Goal: Task Accomplishment & Management: Manage account settings

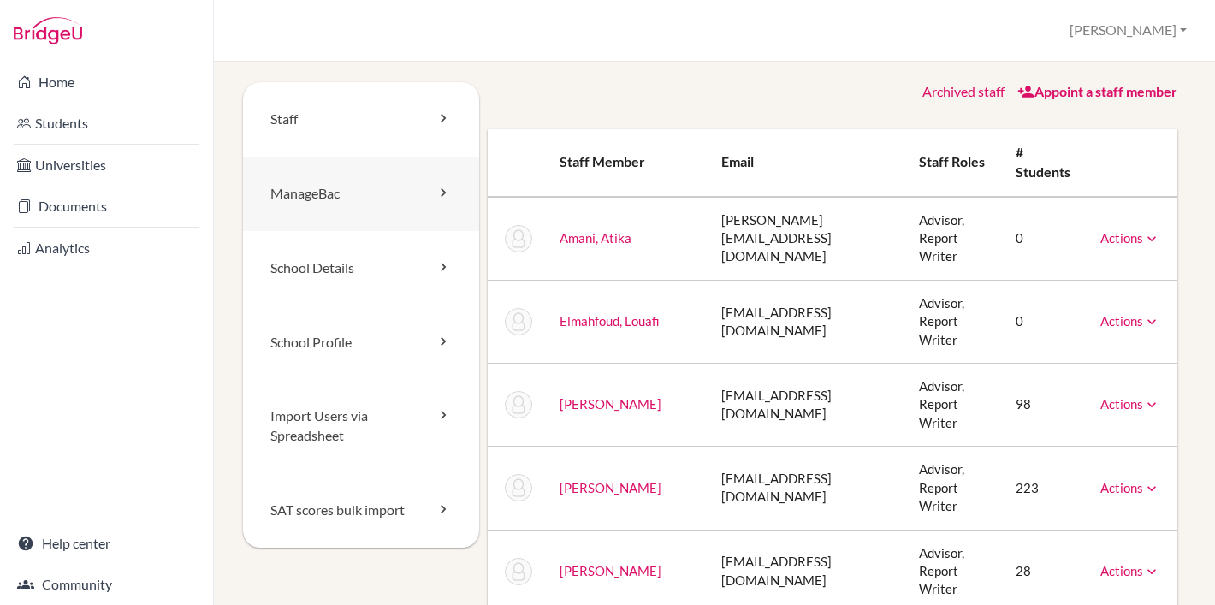
click at [353, 206] on link "ManageBac" at bounding box center [361, 194] width 236 height 74
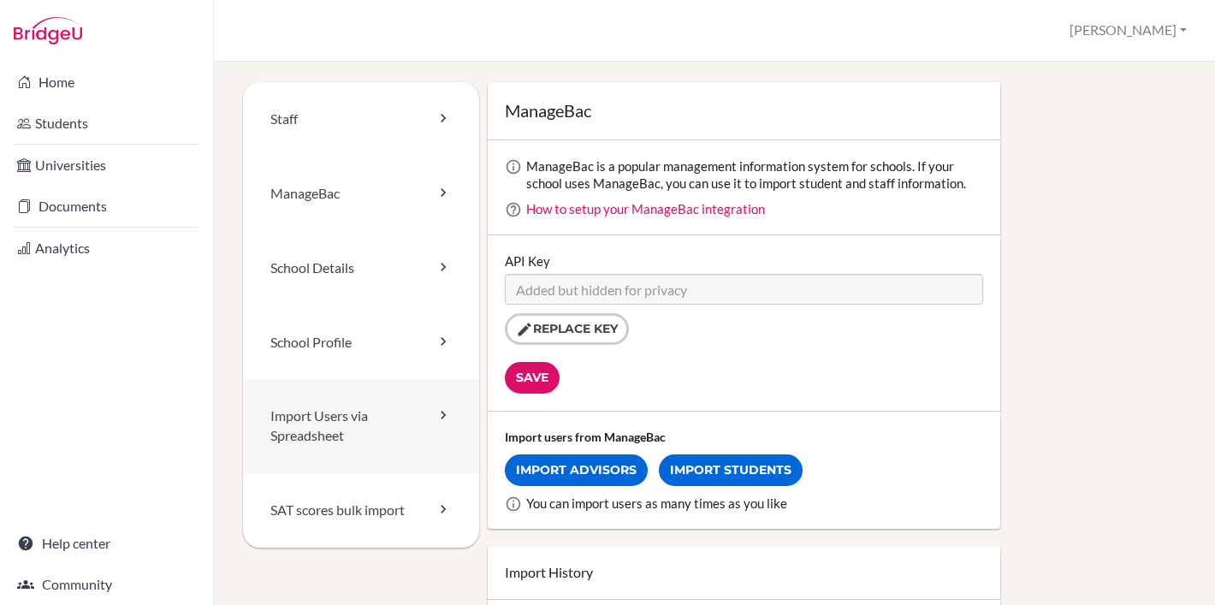
click at [328, 421] on link "Import Users via Spreadsheet" at bounding box center [361, 426] width 236 height 94
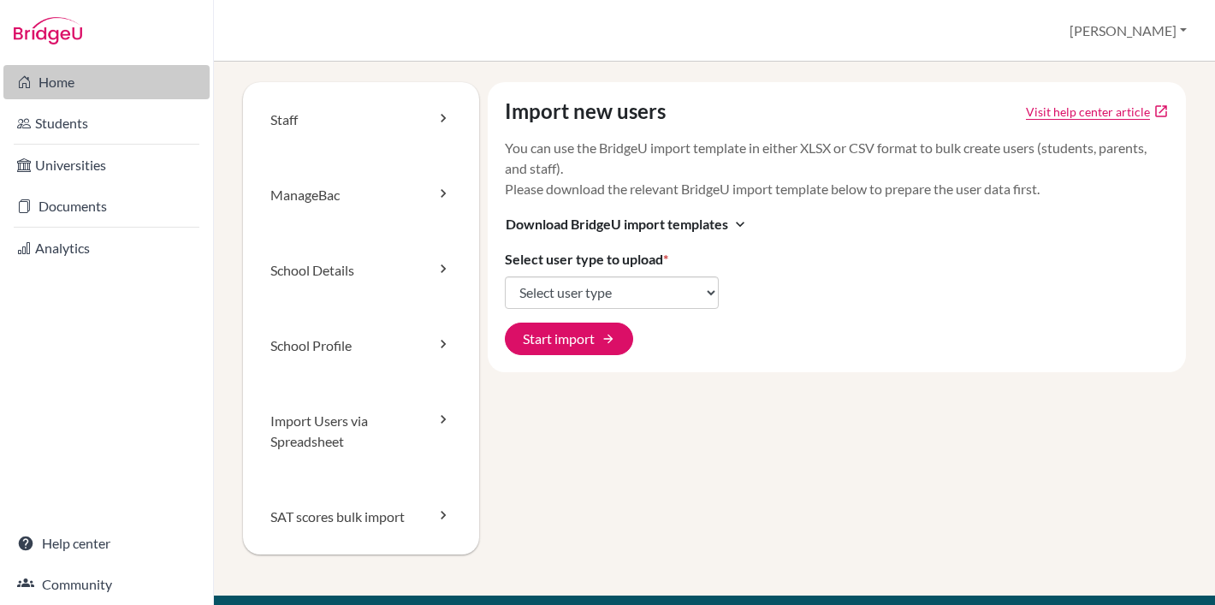
click at [110, 86] on link "Home" at bounding box center [106, 82] width 206 height 34
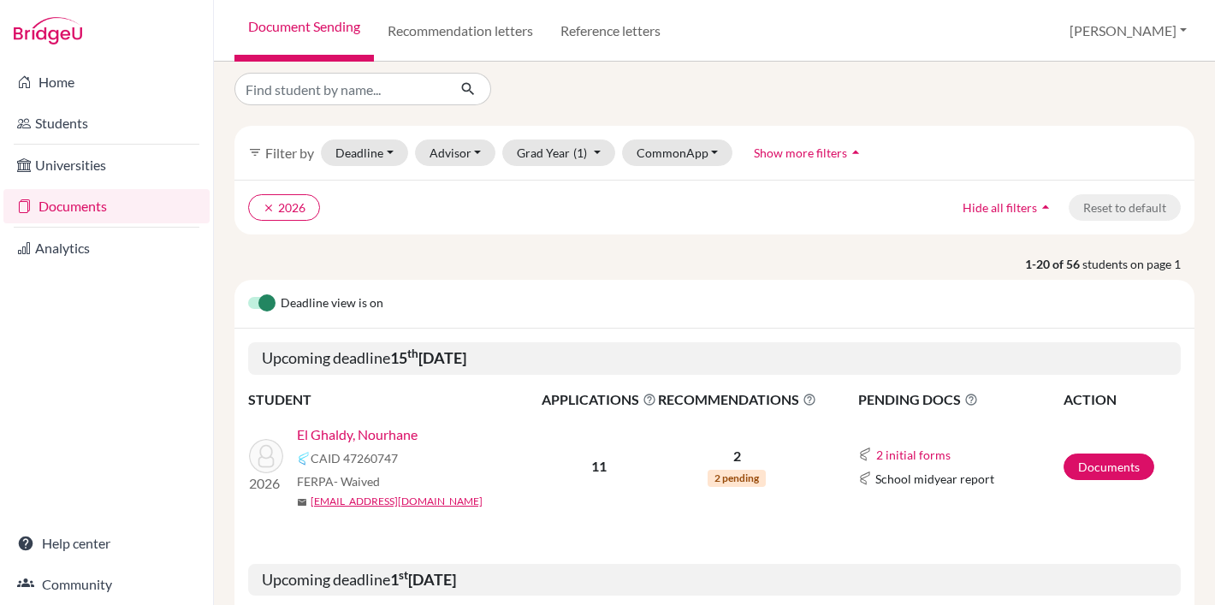
scroll to position [11, 0]
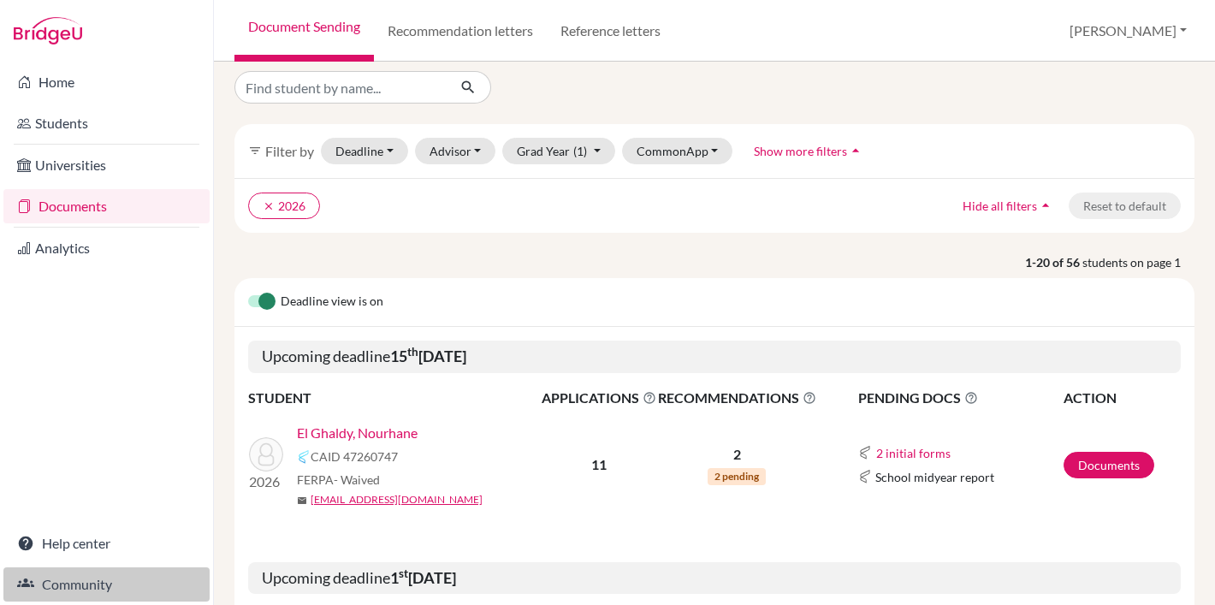
click at [48, 590] on link "Community" at bounding box center [106, 584] width 206 height 34
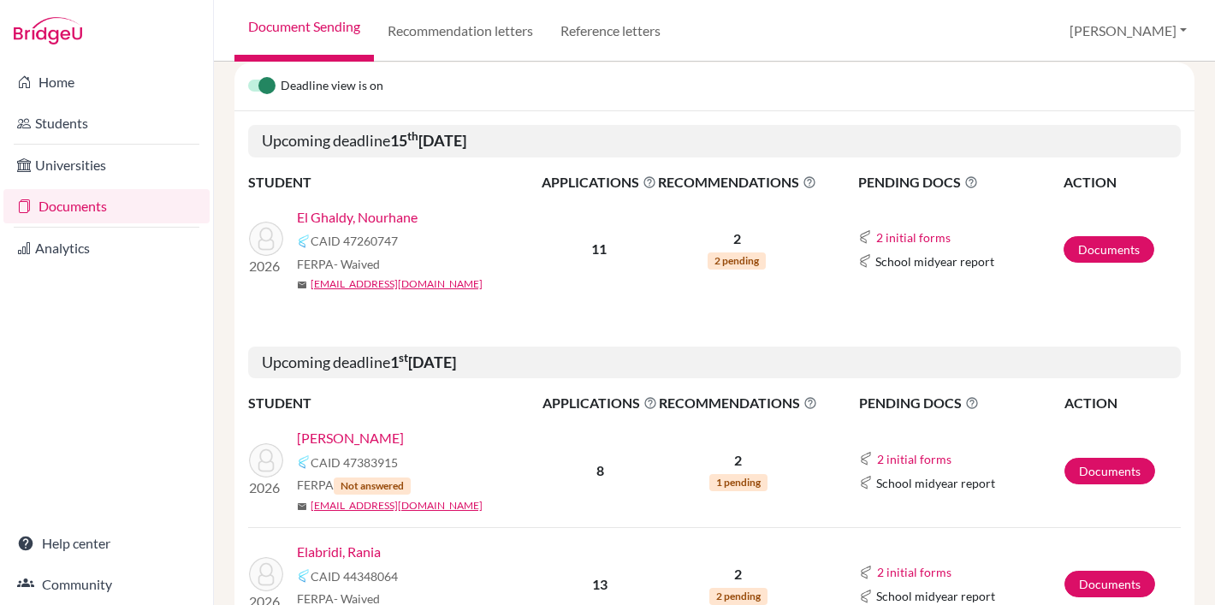
scroll to position [223, 0]
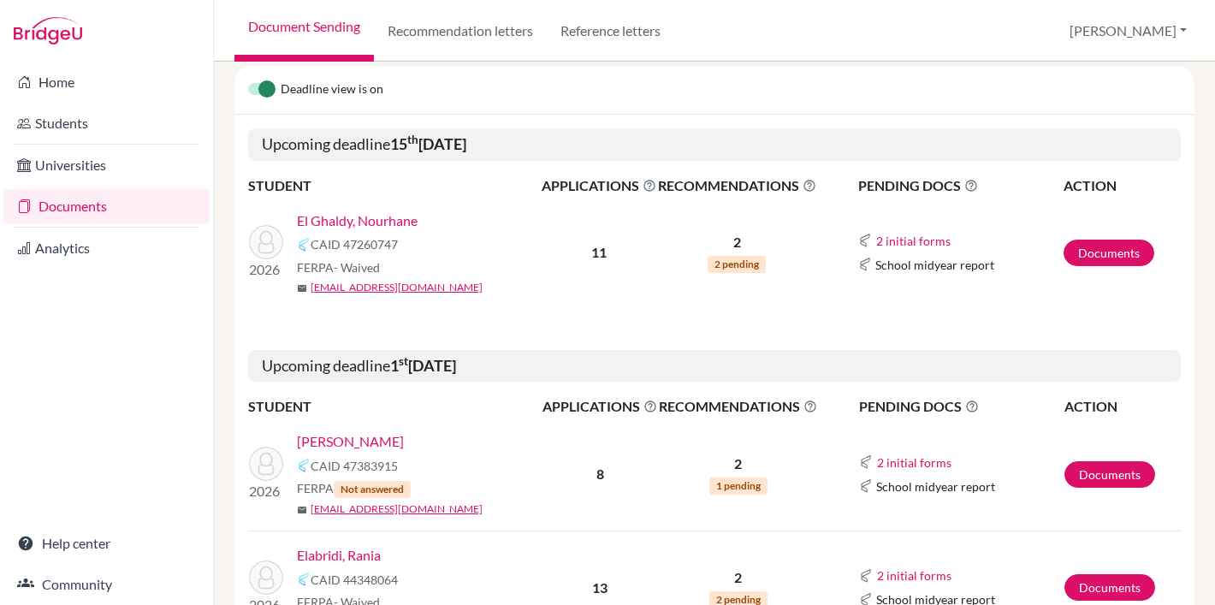
click at [313, 253] on span "CAID 47260747" at bounding box center [354, 244] width 87 height 18
drag, startPoint x: 313, startPoint y: 273, endPoint x: 430, endPoint y: 268, distance: 117.3
click at [430, 255] on div "CAID 47260747" at bounding box center [425, 244] width 256 height 21
click at [418, 255] on div "CAID 47260747" at bounding box center [425, 244] width 256 height 21
drag, startPoint x: 299, startPoint y: 295, endPoint x: 385, endPoint y: 292, distance: 85.6
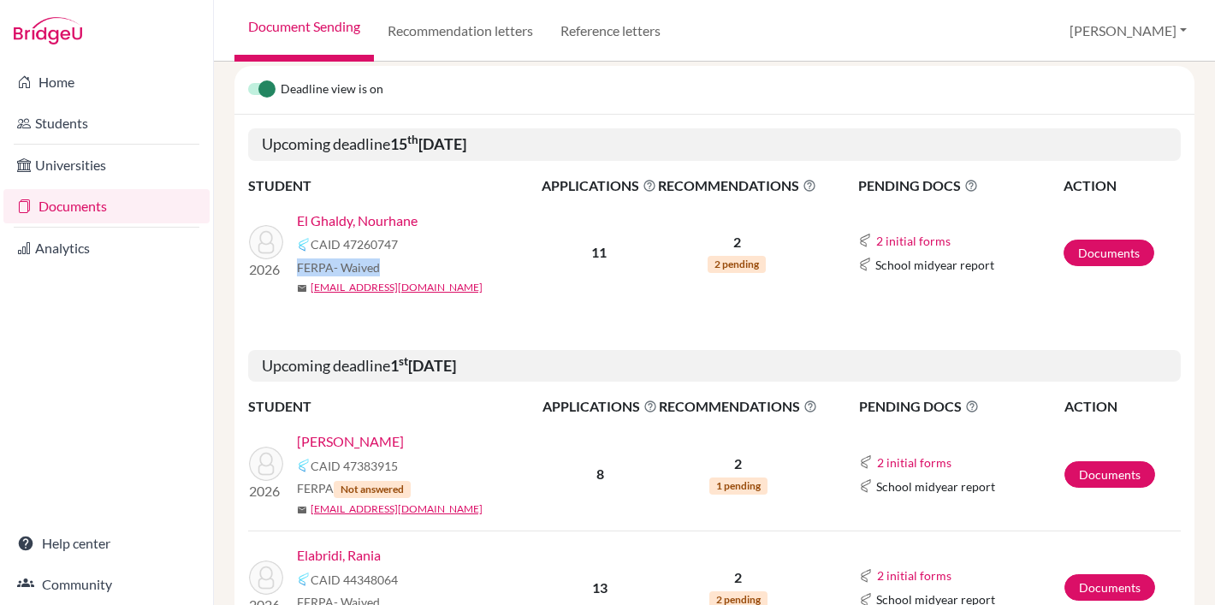
click at [385, 276] on div "FERPA - Waived" at bounding box center [425, 267] width 256 height 18
click at [390, 276] on div "FERPA - Waived" at bounding box center [425, 267] width 256 height 18
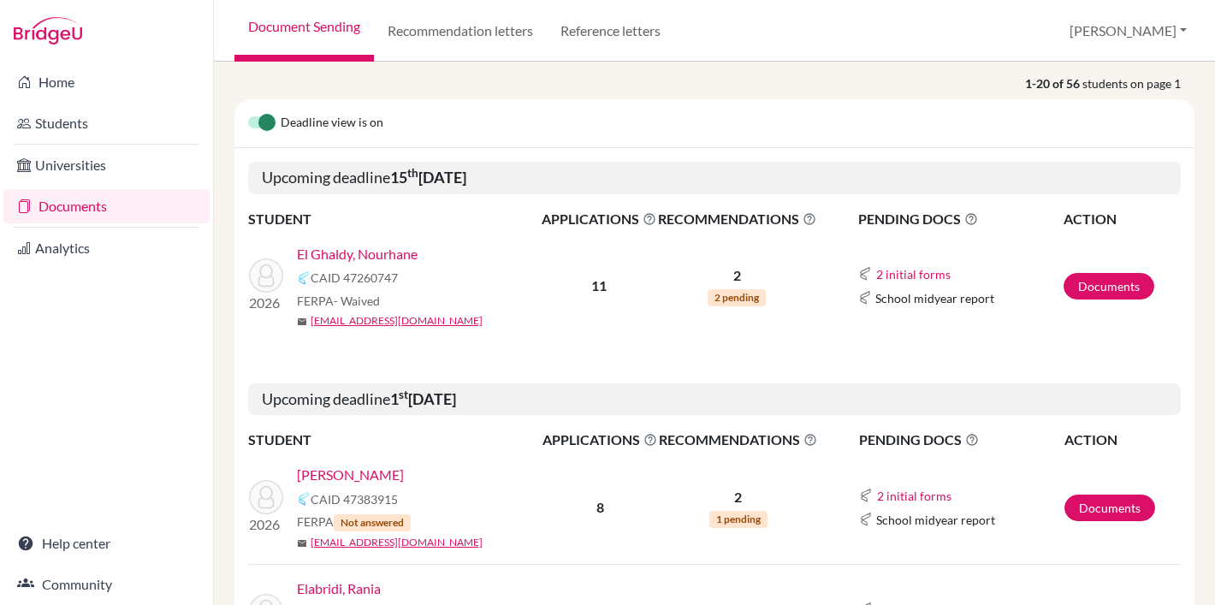
scroll to position [189, 0]
drag, startPoint x: 391, startPoint y: 204, endPoint x: 569, endPoint y: 200, distance: 178.0
click at [569, 195] on h5 "Upcoming deadline 15 th October 2025" at bounding box center [714, 179] width 933 height 33
click at [534, 195] on h5 "Upcoming deadline 15 th October 2025" at bounding box center [714, 179] width 933 height 33
click at [359, 265] on link "El Ghaldy, Nourhane" at bounding box center [357, 255] width 121 height 21
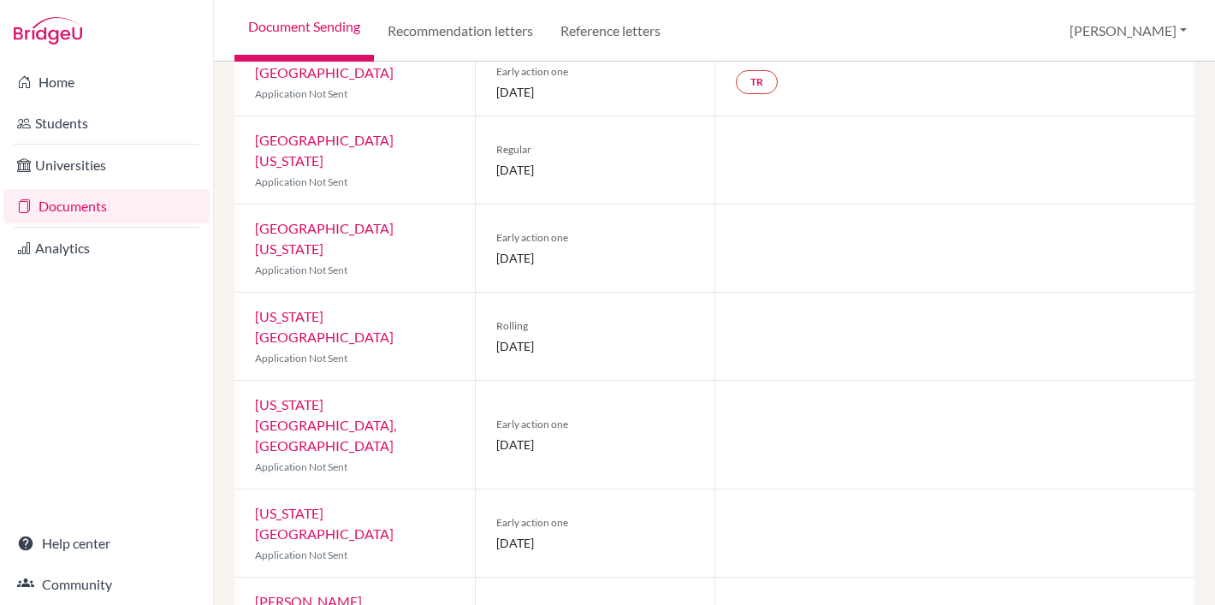
scroll to position [498, 0]
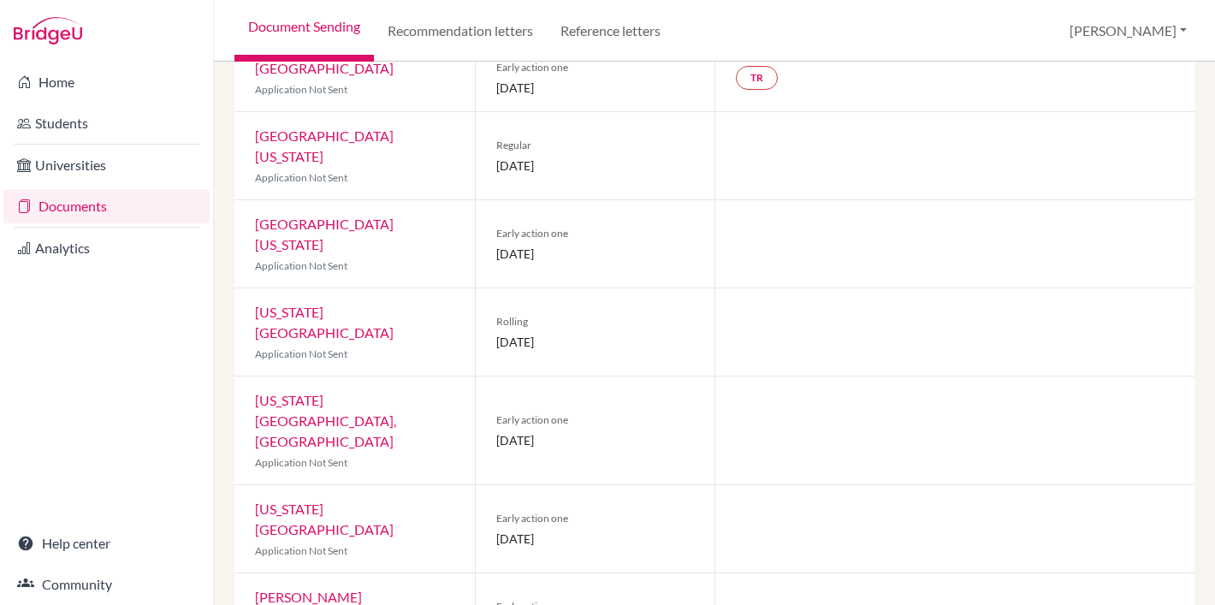
drag, startPoint x: 493, startPoint y: 542, endPoint x: 598, endPoint y: 563, distance: 107.2
drag, startPoint x: 257, startPoint y: 565, endPoint x: 358, endPoint y: 560, distance: 101.1
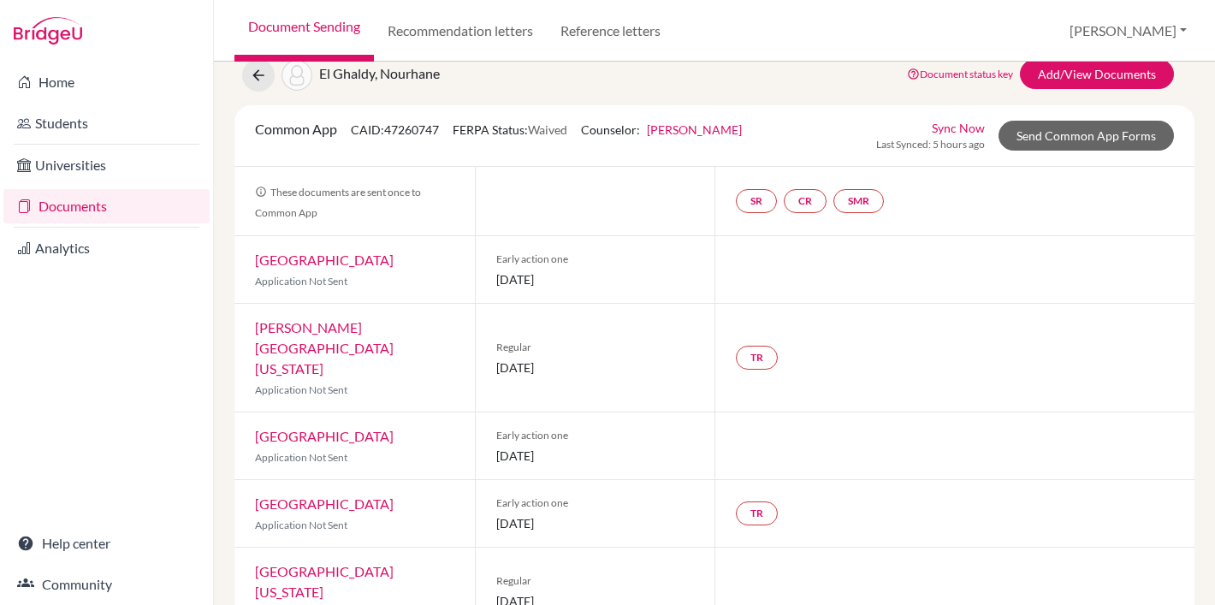
scroll to position [62, 0]
click at [756, 204] on link "SR" at bounding box center [756, 202] width 41 height 24
click at [808, 204] on link "CR" at bounding box center [805, 202] width 43 height 24
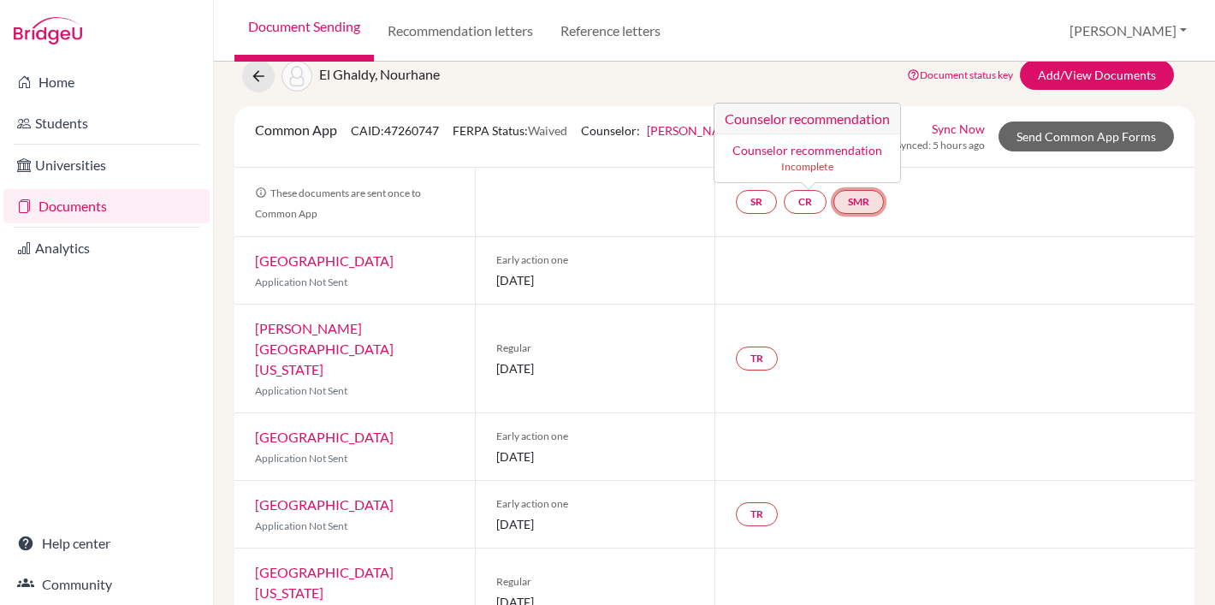
click at [866, 207] on link "SMR" at bounding box center [858, 202] width 50 height 24
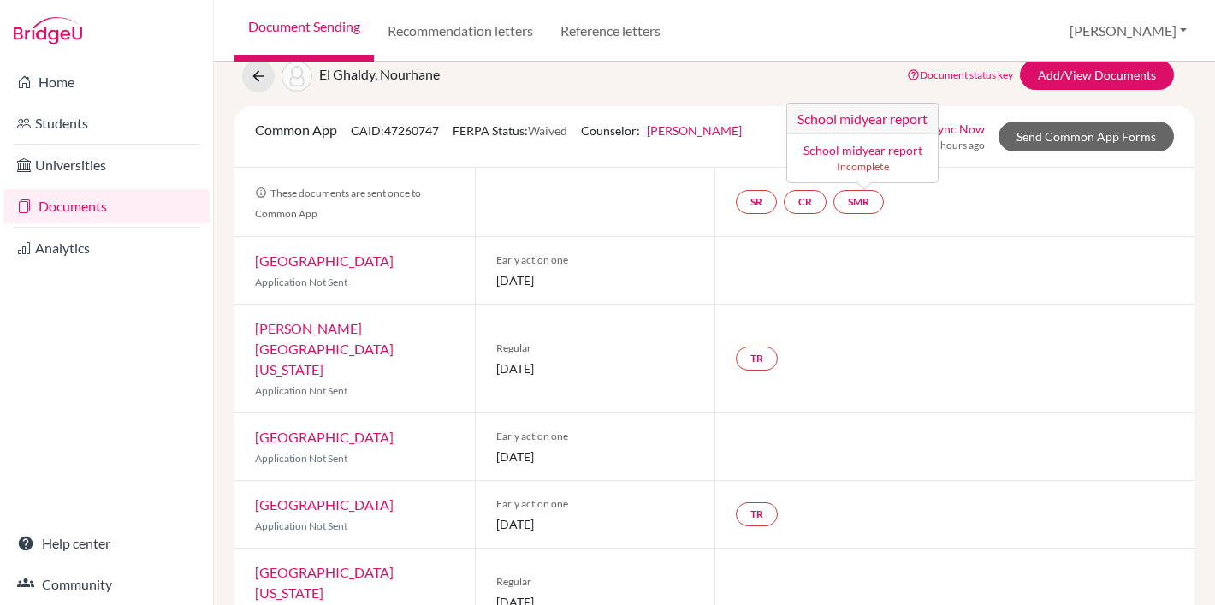
click at [794, 231] on div "SR CR SMR School midyear report School midyear report Incomplete" at bounding box center [954, 202] width 480 height 68
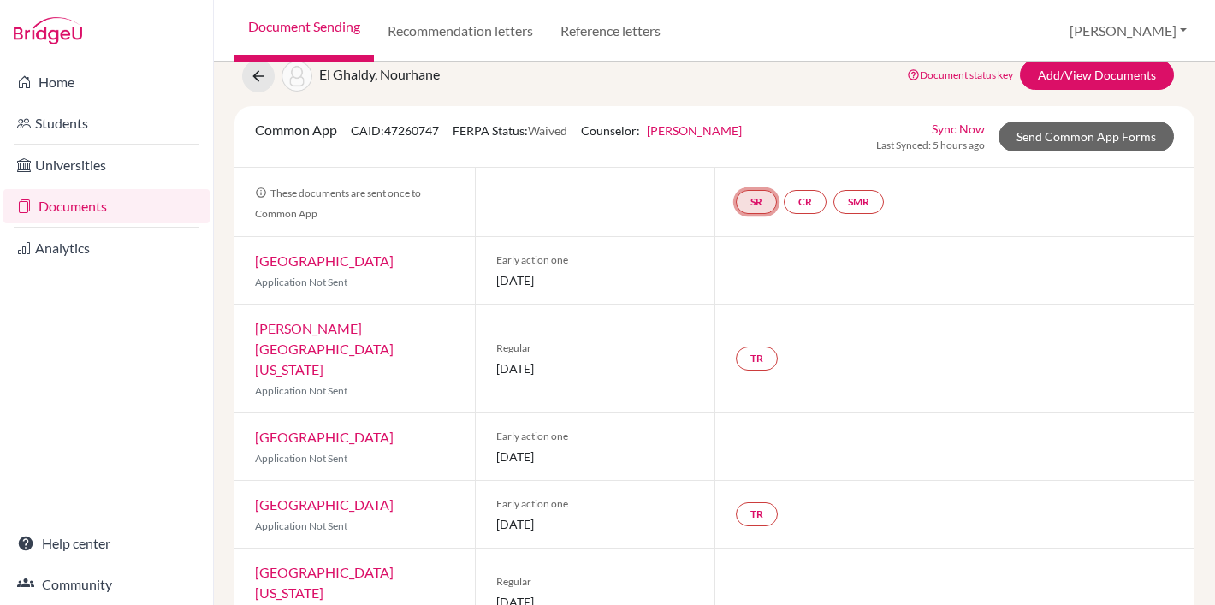
click at [752, 205] on link "SR" at bounding box center [756, 202] width 41 height 24
click at [803, 204] on link "CR" at bounding box center [805, 202] width 43 height 24
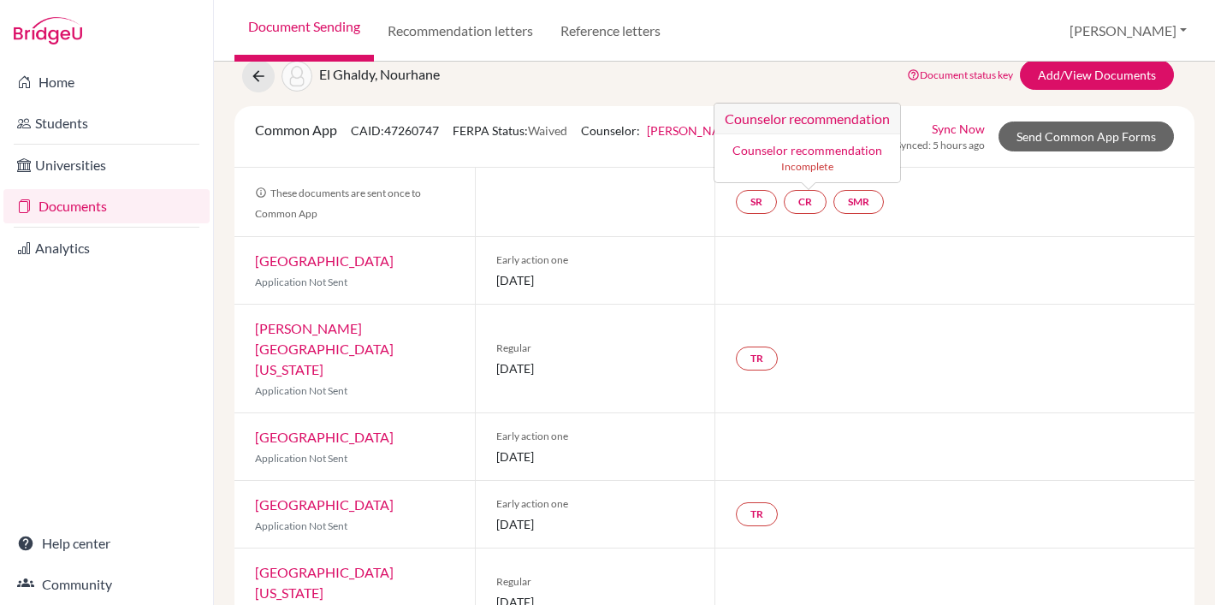
click at [764, 238] on div at bounding box center [954, 270] width 480 height 67
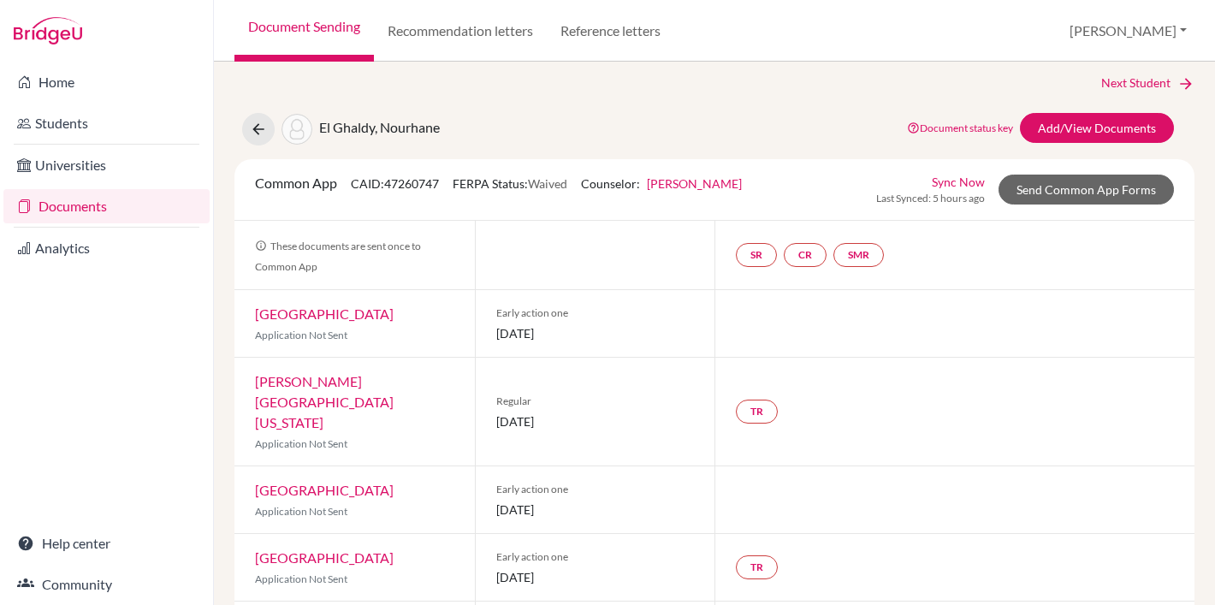
scroll to position [0, 0]
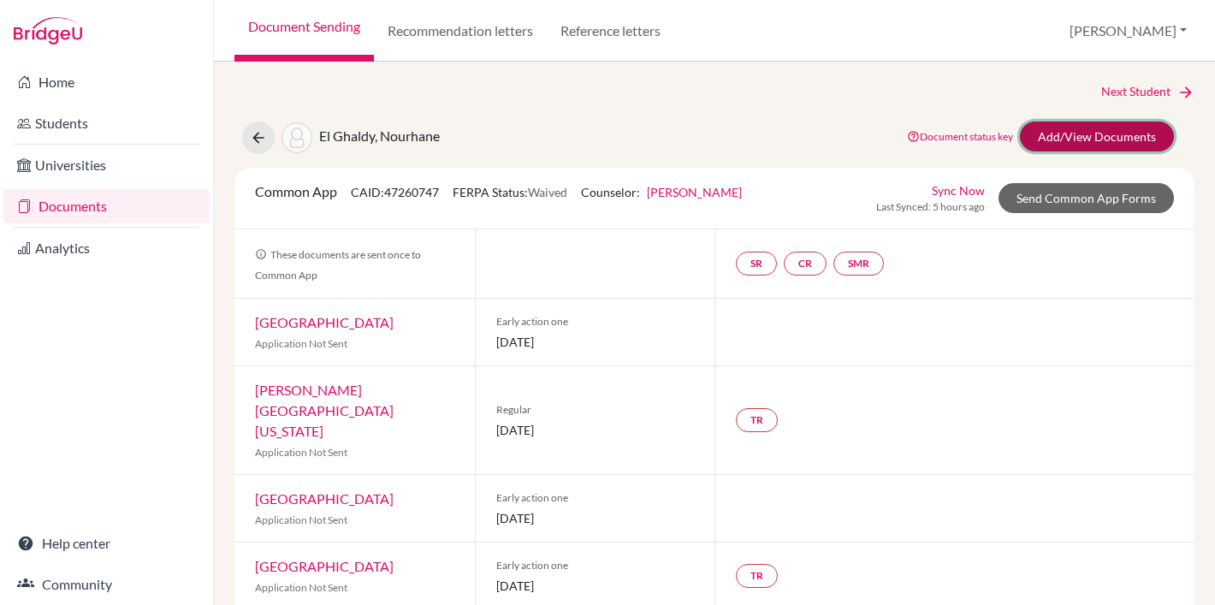
click at [1069, 139] on link "Add/View Documents" at bounding box center [1097, 136] width 154 height 30
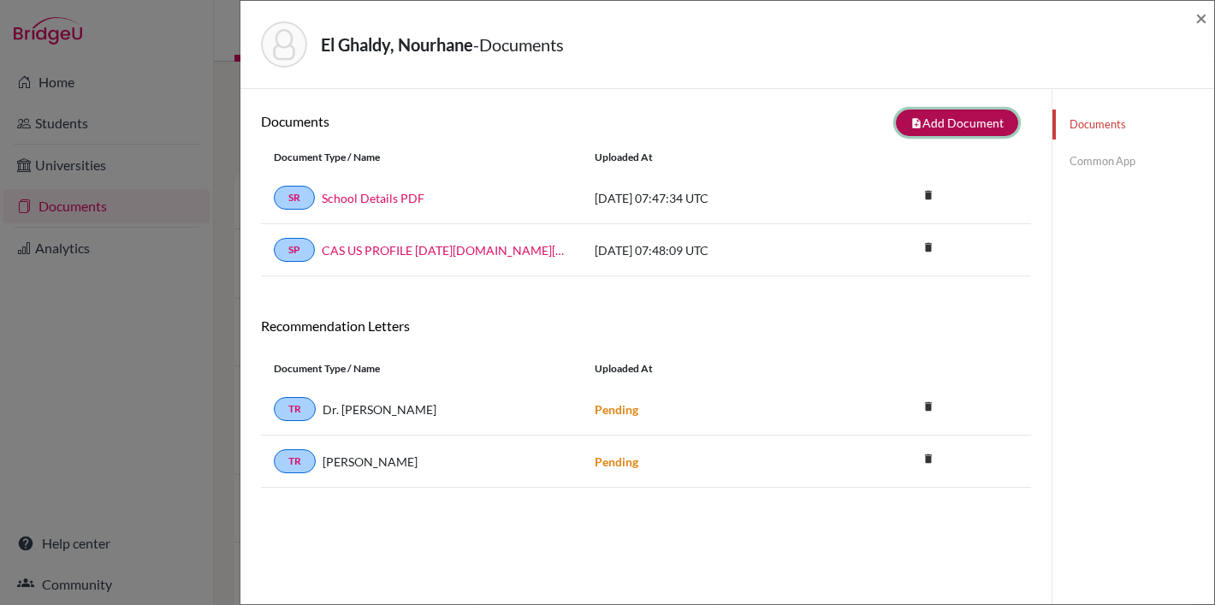
click at [954, 125] on button "note_add Add Document" at bounding box center [957, 123] width 122 height 27
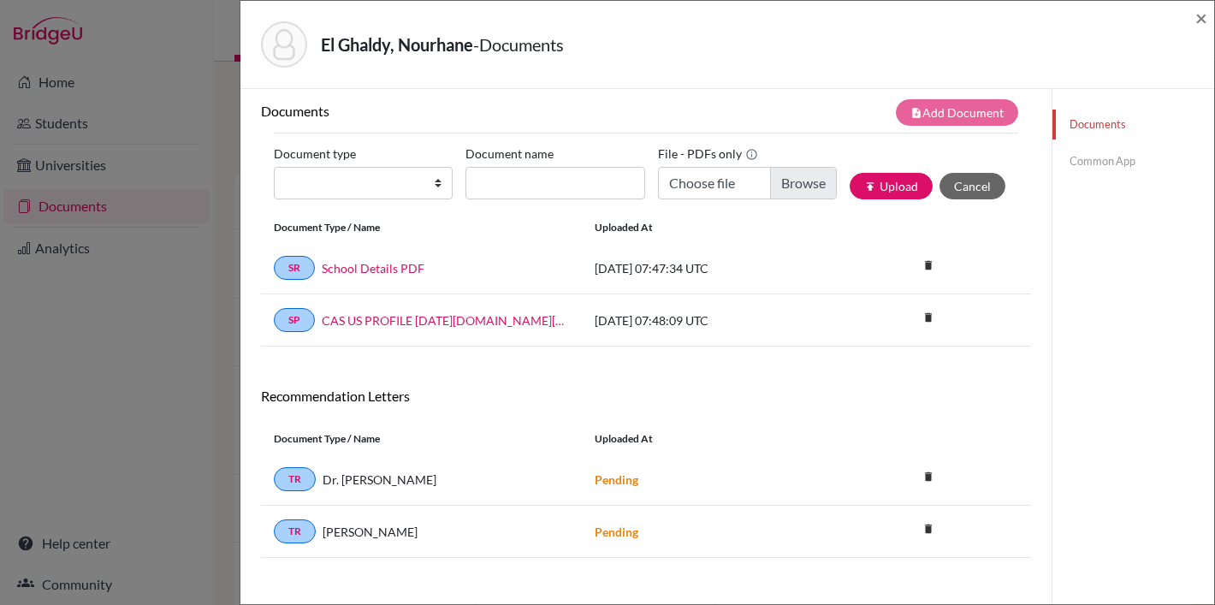
scroll to position [11, 0]
click at [414, 185] on select "Change explanation for Common App reports Counselor recommendation Internationa…" at bounding box center [363, 182] width 179 height 33
select select "2"
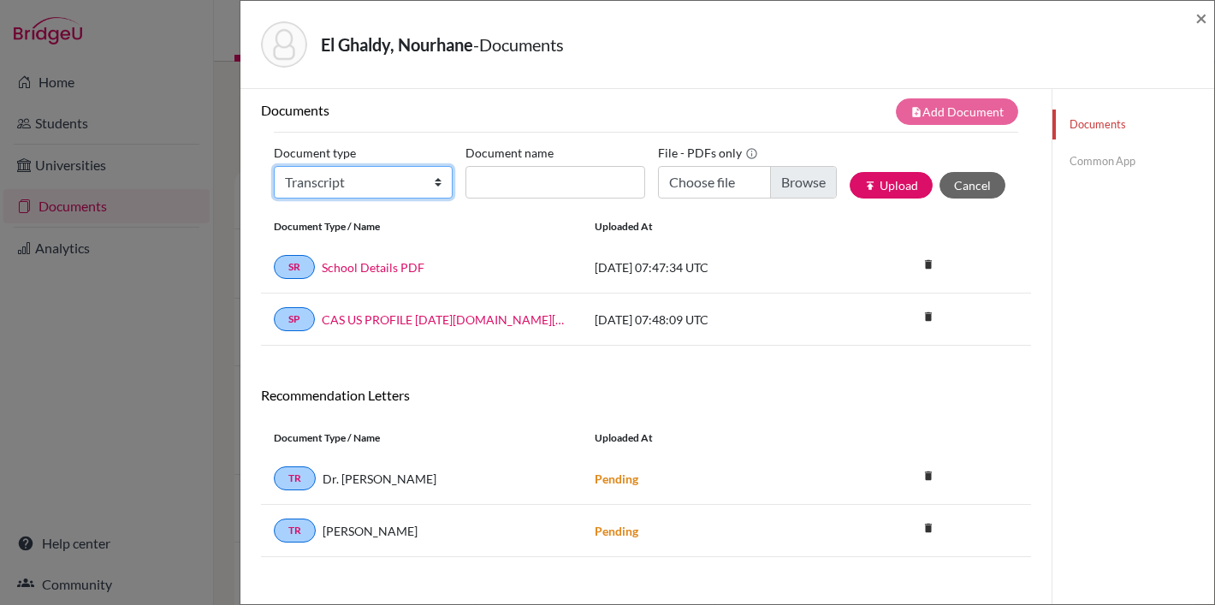
click at [274, 166] on select "Change explanation for Common App reports Counselor recommendation Internationa…" at bounding box center [363, 182] width 179 height 33
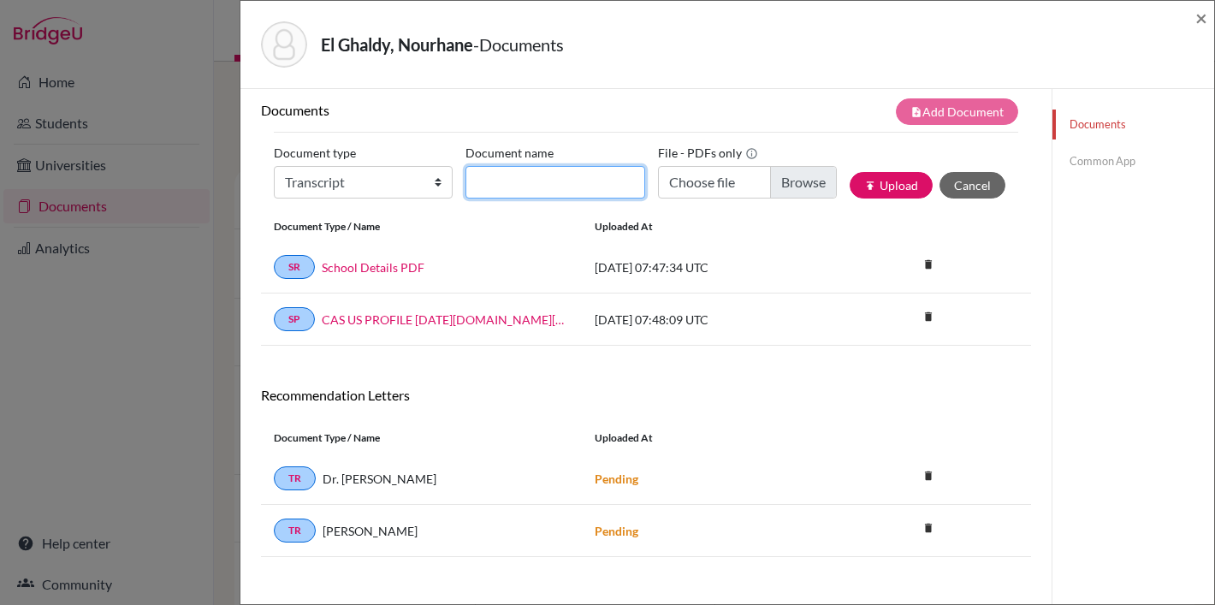
click at [512, 187] on input "Document name" at bounding box center [554, 182] width 179 height 33
click at [1116, 163] on link "Common App" at bounding box center [1133, 161] width 162 height 30
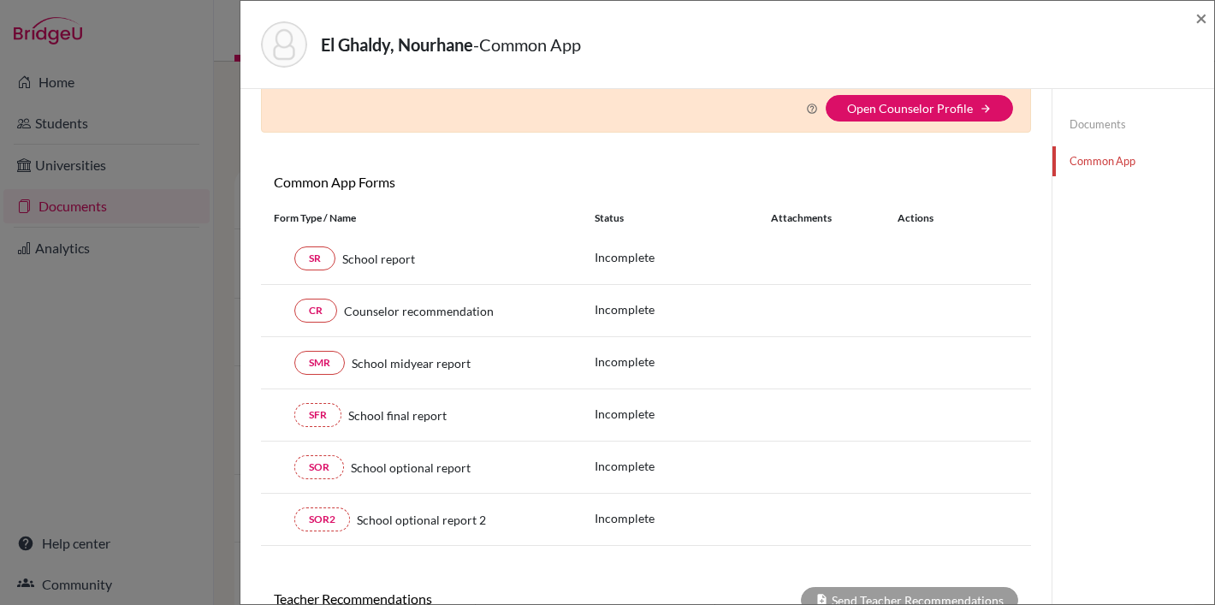
scroll to position [100, 0]
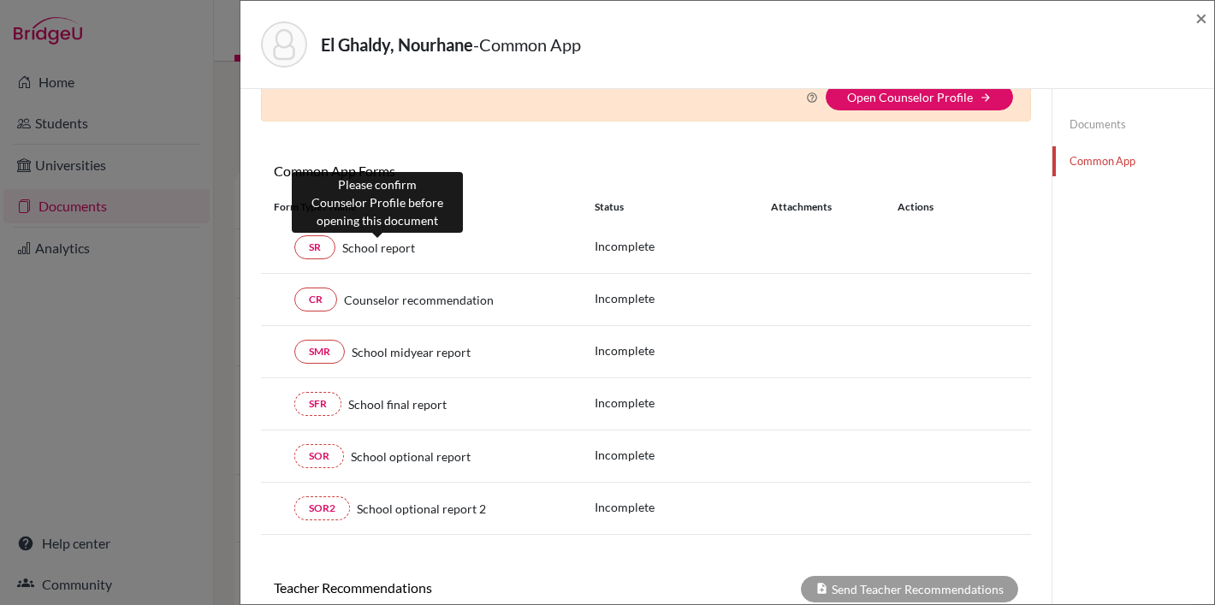
click at [372, 250] on span "School report" at bounding box center [378, 248] width 73 height 18
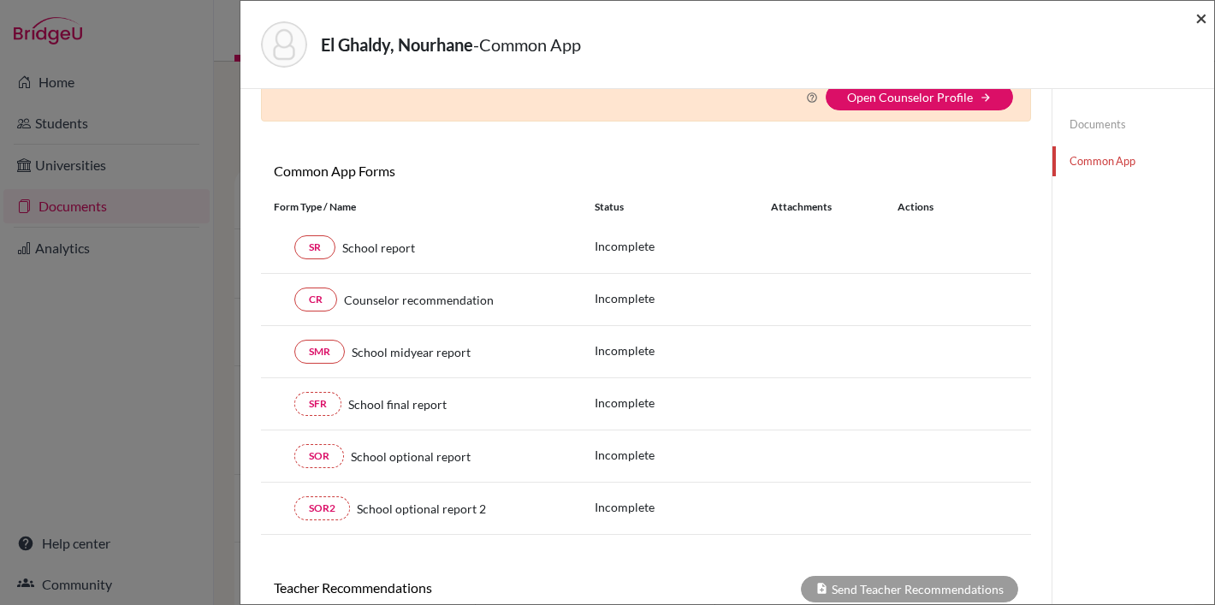
click at [1202, 16] on span "×" at bounding box center [1201, 17] width 12 height 25
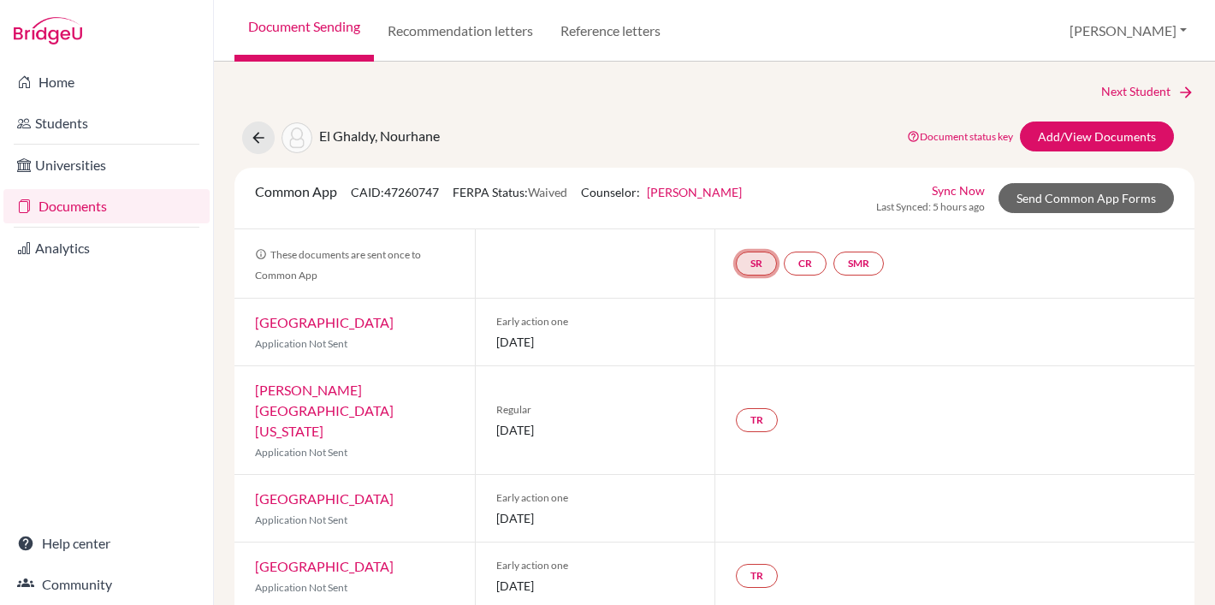
click at [738, 263] on link "SR" at bounding box center [756, 264] width 41 height 24
click at [760, 266] on link "SR School report School report Incomplete" at bounding box center [756, 264] width 41 height 24
click at [751, 272] on link "SR" at bounding box center [756, 264] width 41 height 24
click at [752, 209] on link "School report" at bounding box center [756, 211] width 73 height 15
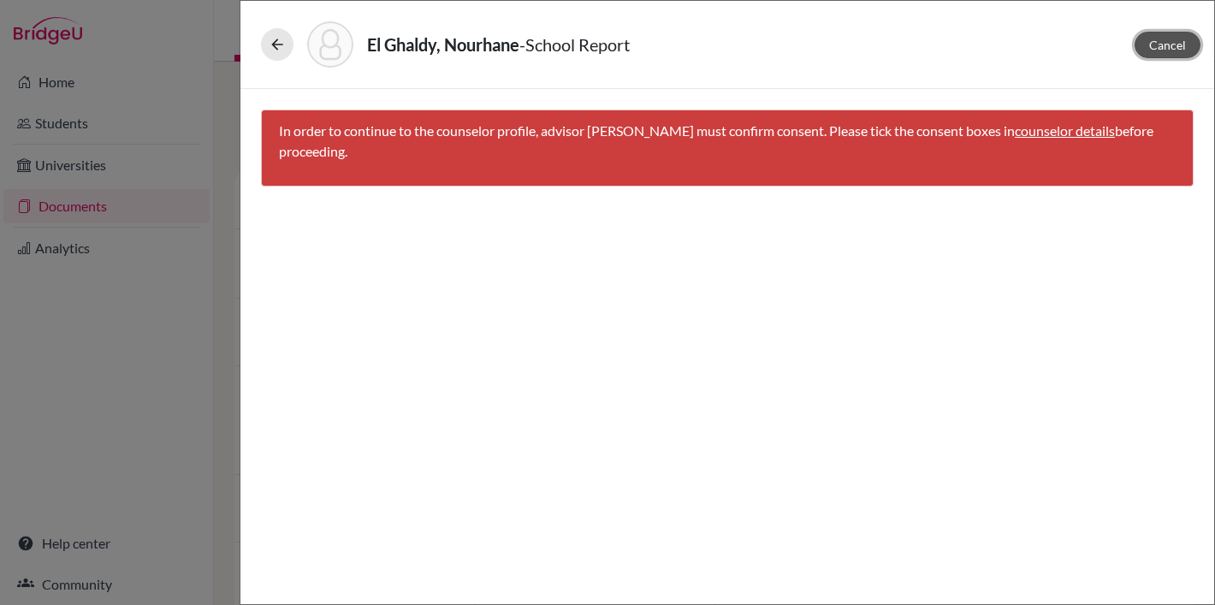
click at [1177, 39] on span "Cancel" at bounding box center [1167, 45] width 37 height 15
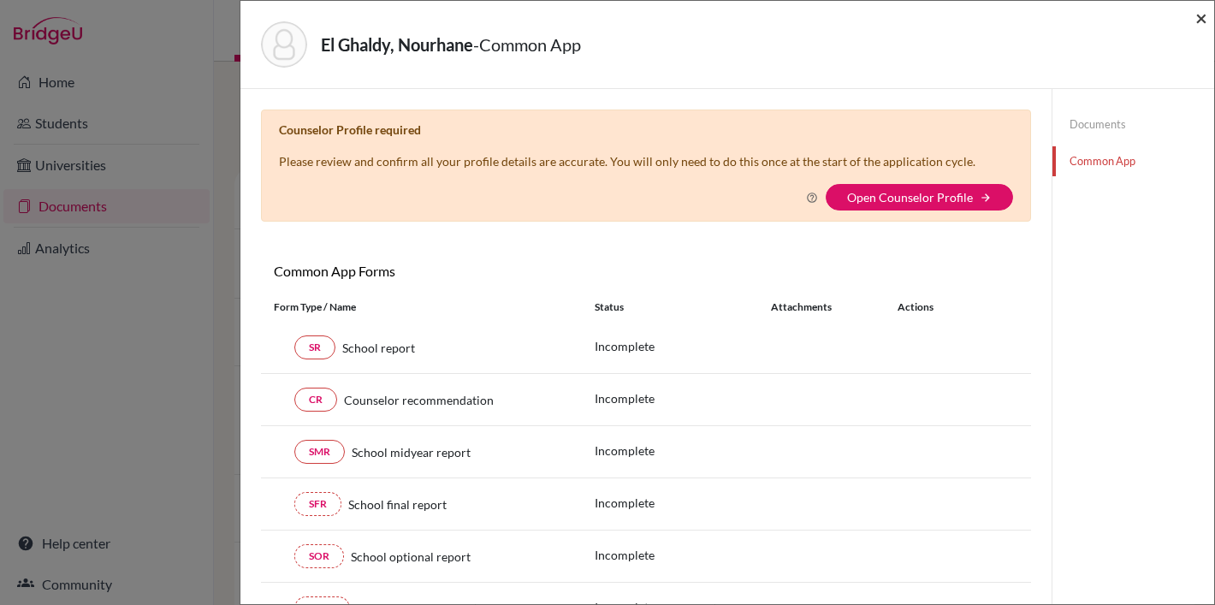
click at [1199, 22] on span "×" at bounding box center [1201, 17] width 12 height 25
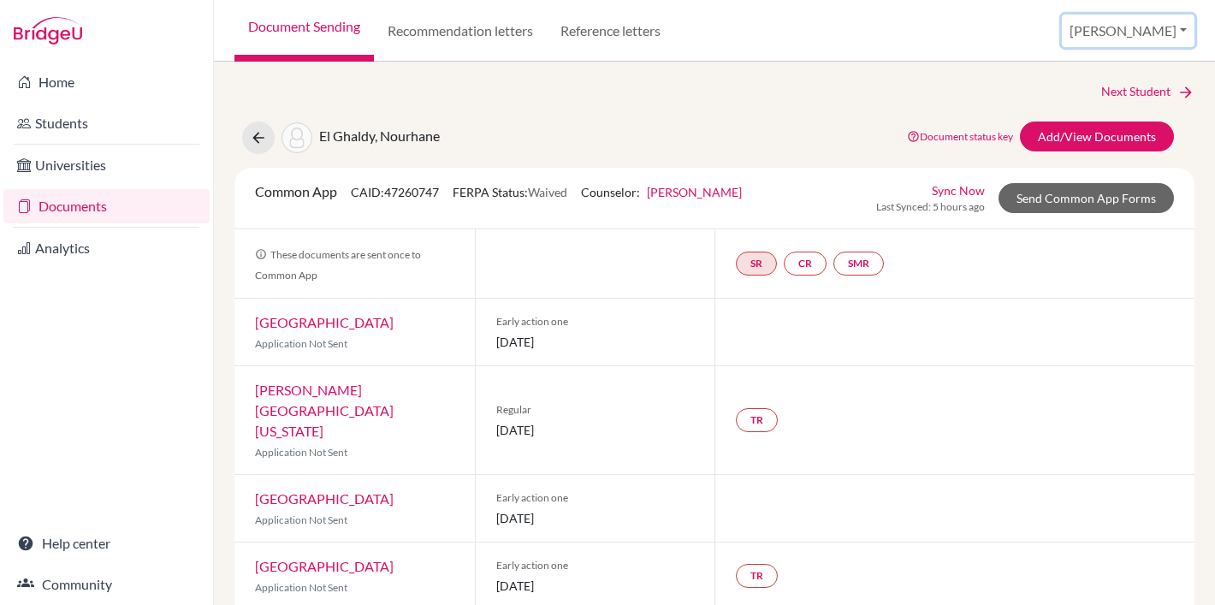
click at [1165, 31] on button "[PERSON_NAME]" at bounding box center [1128, 31] width 133 height 33
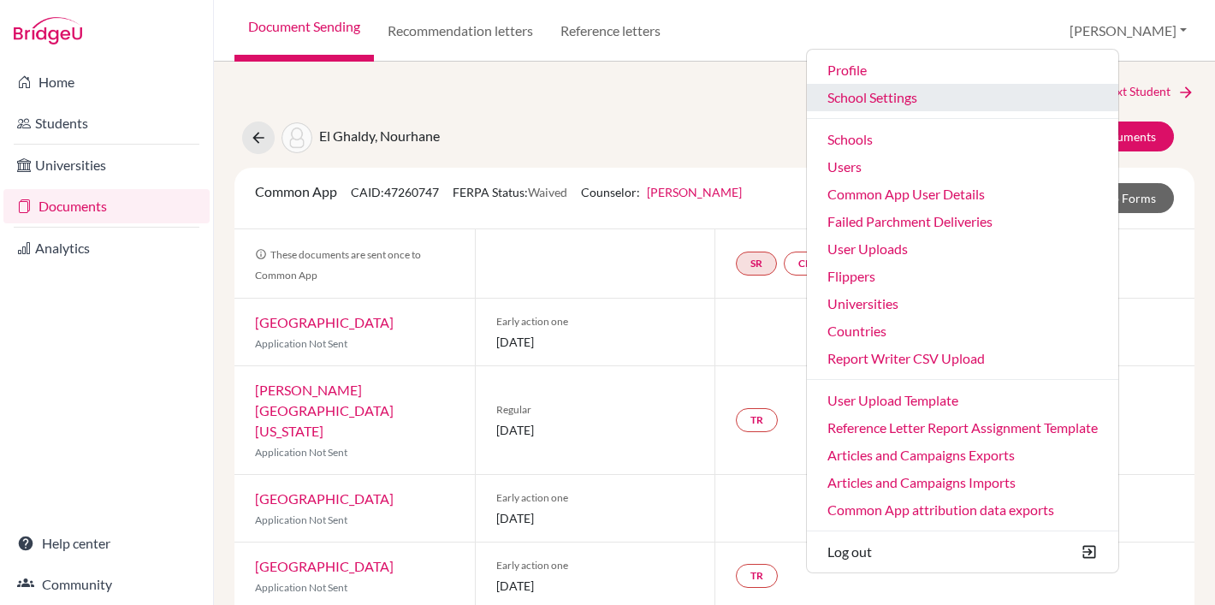
click at [949, 98] on link "School Settings" at bounding box center [962, 97] width 311 height 27
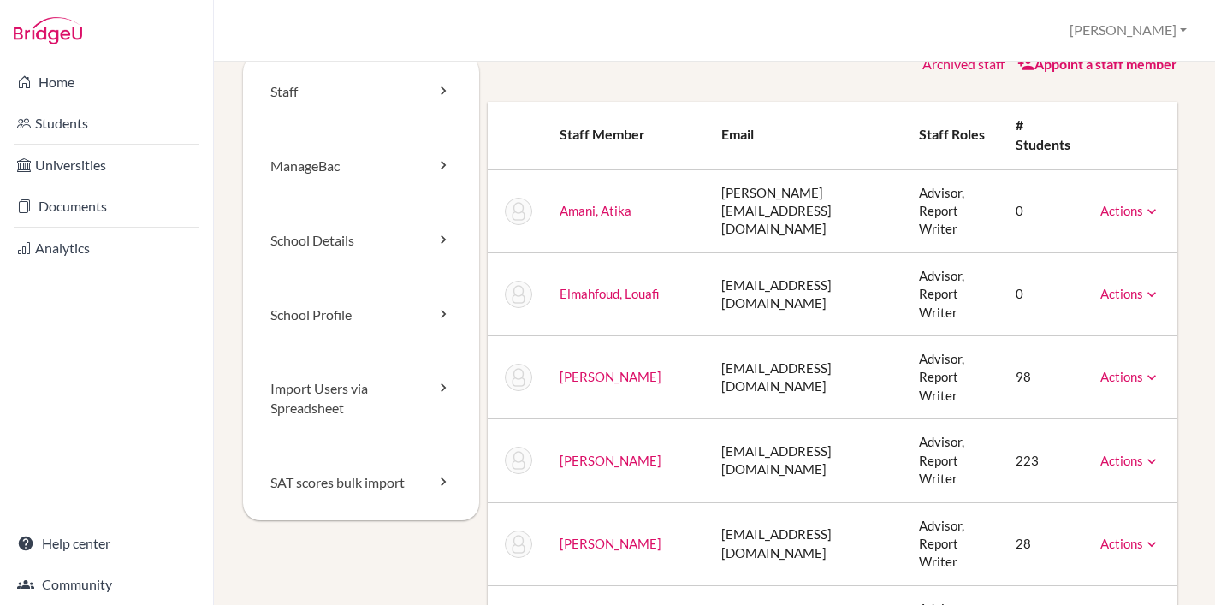
scroll to position [28, 0]
click at [341, 248] on link "School Details" at bounding box center [361, 240] width 236 height 74
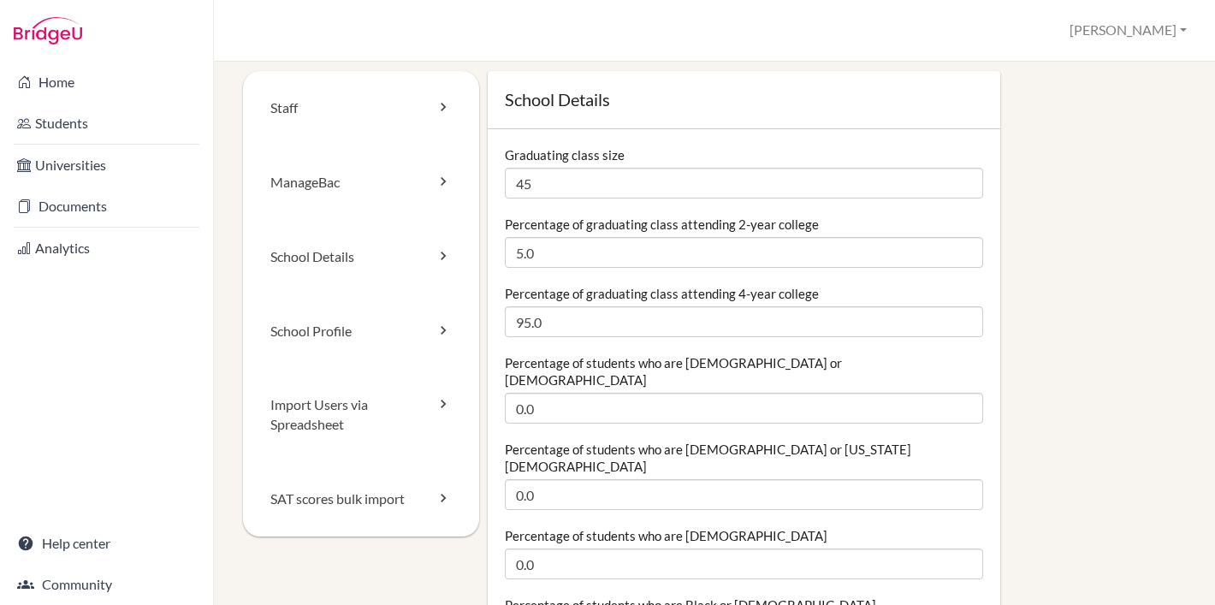
scroll to position [10, 0]
click at [339, 329] on link "School Profile" at bounding box center [361, 332] width 236 height 74
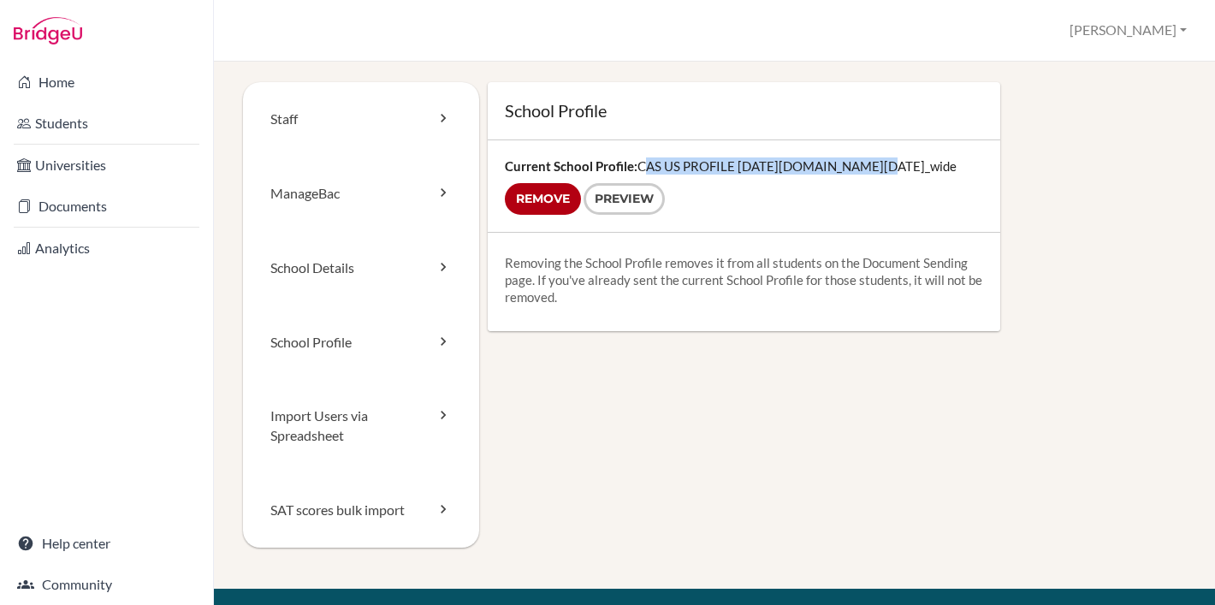
drag, startPoint x: 652, startPoint y: 163, endPoint x: 861, endPoint y: 169, distance: 208.8
click at [861, 169] on div "Current School Profile: CAS US PROFILE [DATE][DOMAIN_NAME][DATE]_wide Remove Pr…" at bounding box center [744, 186] width 513 height 92
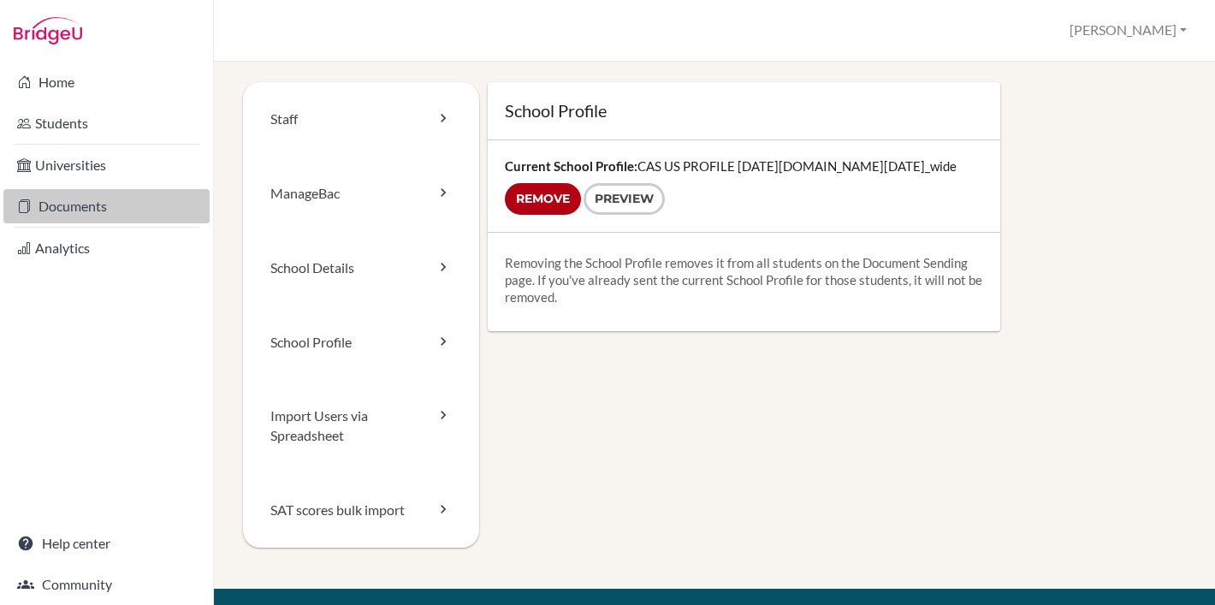
click at [111, 206] on link "Documents" at bounding box center [106, 206] width 206 height 34
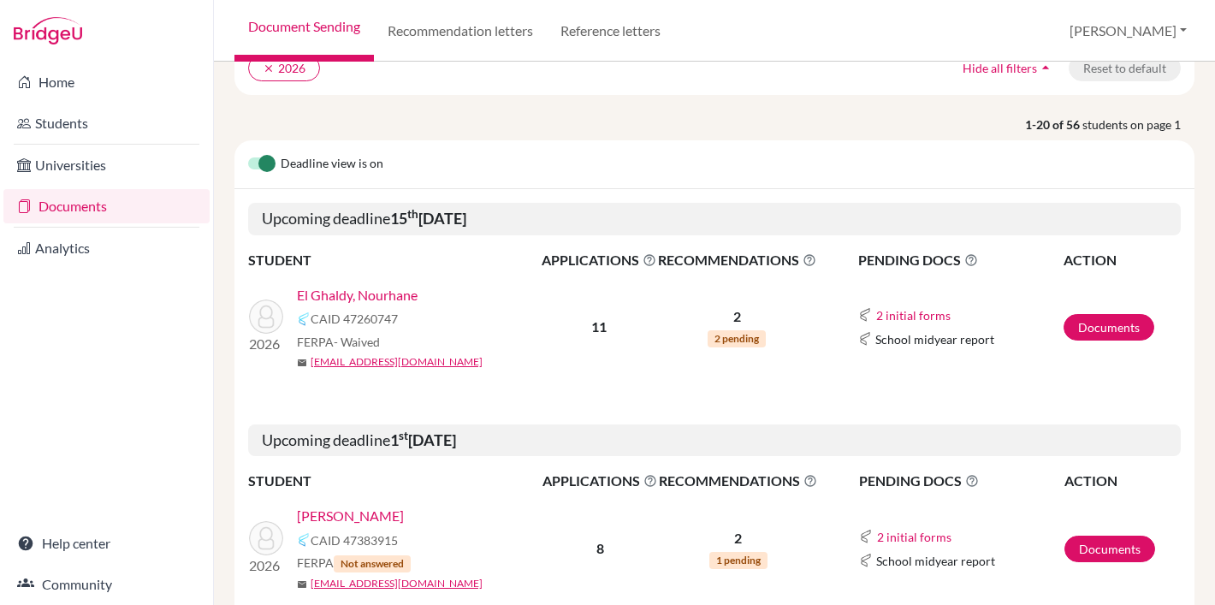
scroll to position [152, 0]
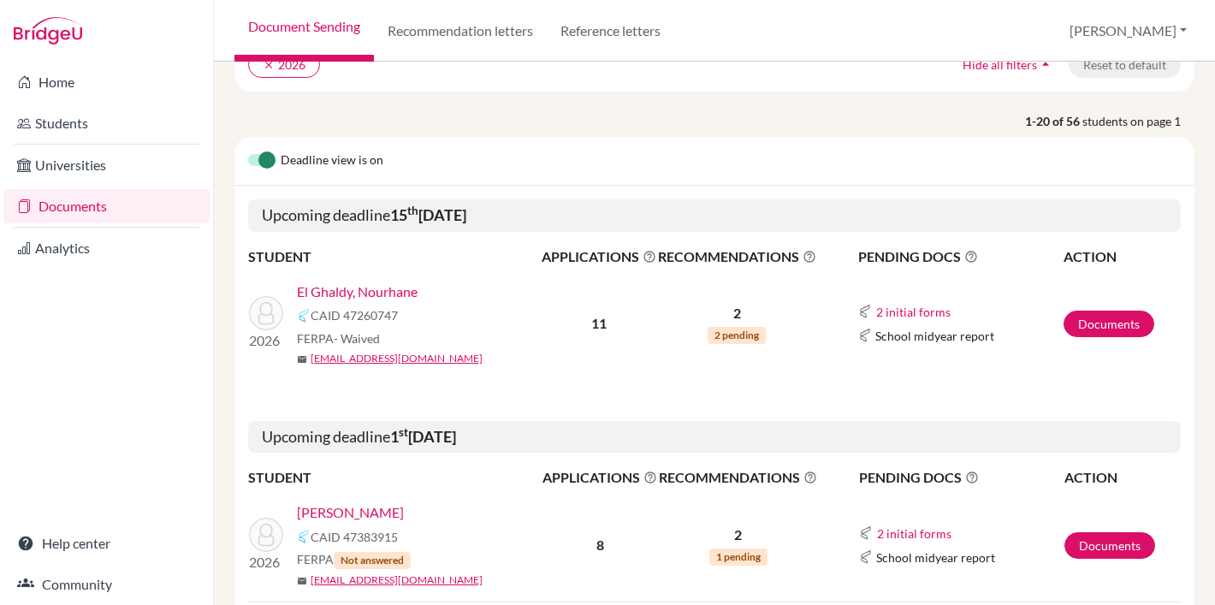
click at [388, 232] on h5 "Upcoming deadline 15 th October 2025" at bounding box center [714, 215] width 933 height 33
drag, startPoint x: 388, startPoint y: 240, endPoint x: 584, endPoint y: 244, distance: 196.0
click at [584, 232] on h5 "Upcoming deadline 15 th October 2025" at bounding box center [714, 215] width 933 height 33
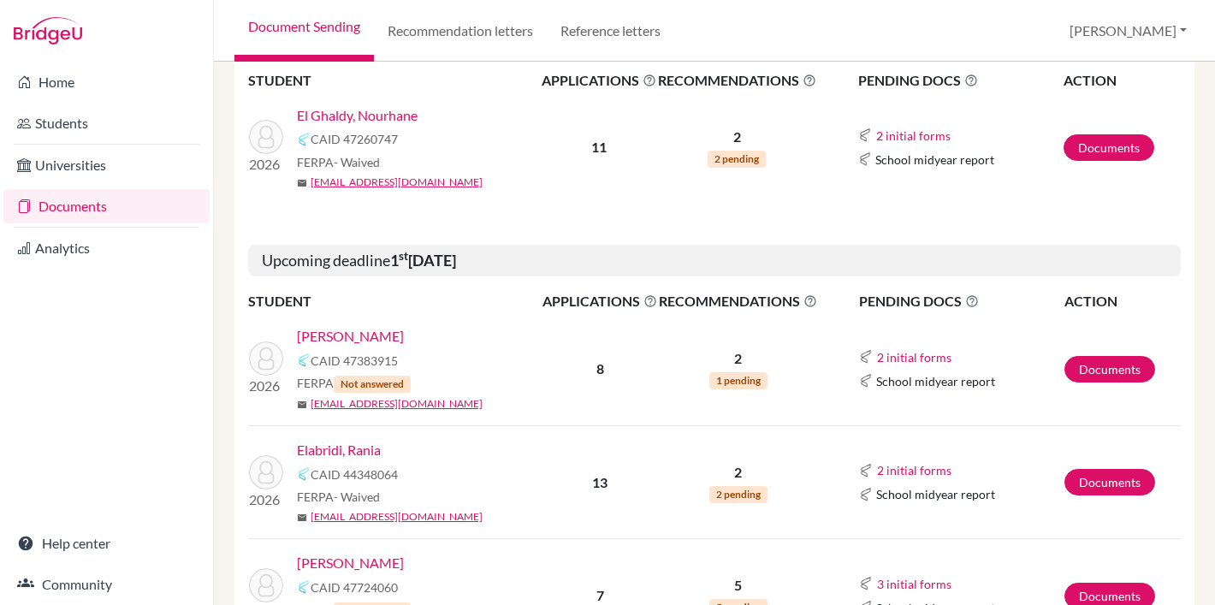
scroll to position [328, 0]
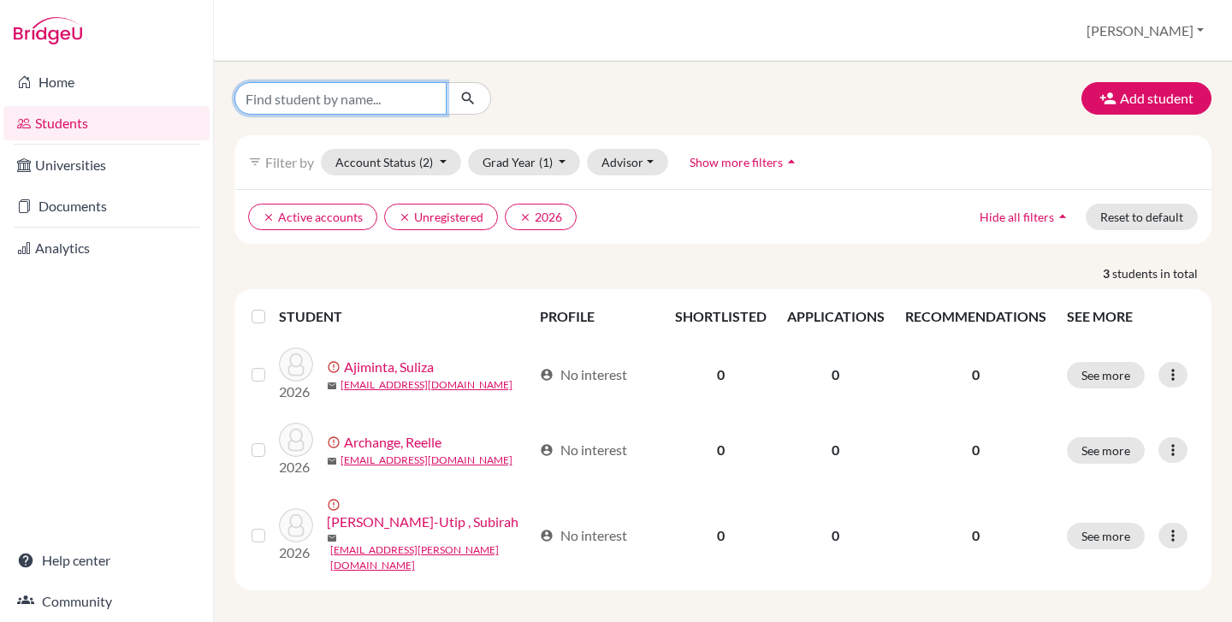
click at [376, 86] on input "Find student by name..." at bounding box center [340, 98] width 212 height 33
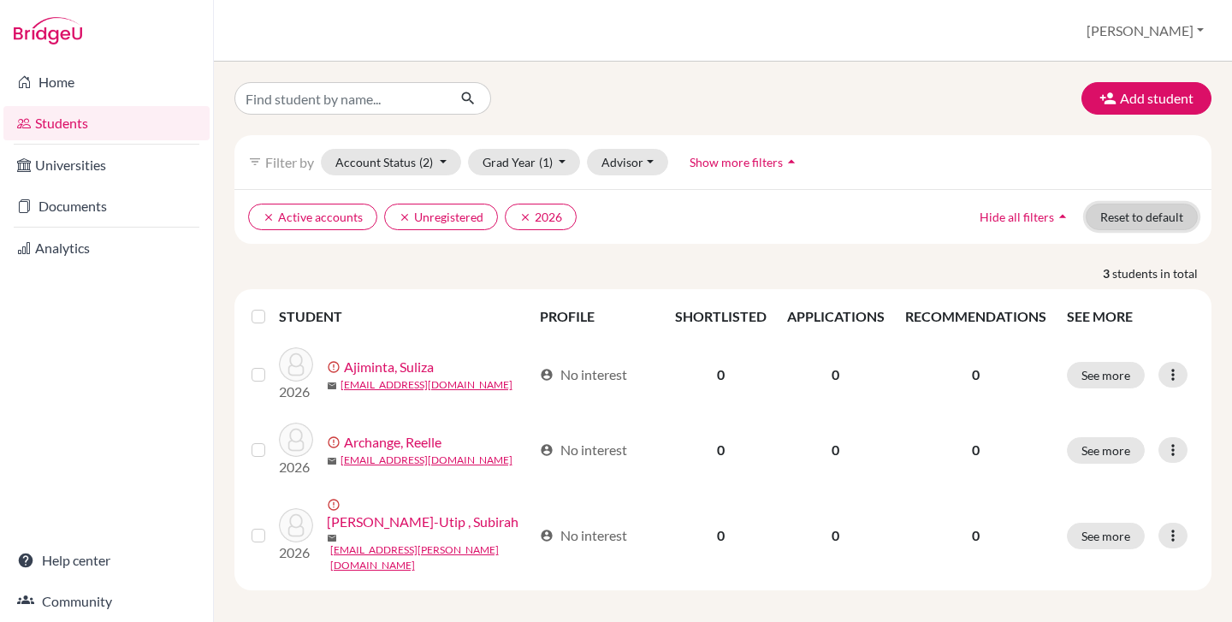
click at [1129, 218] on button "Reset to default" at bounding box center [1142, 217] width 112 height 27
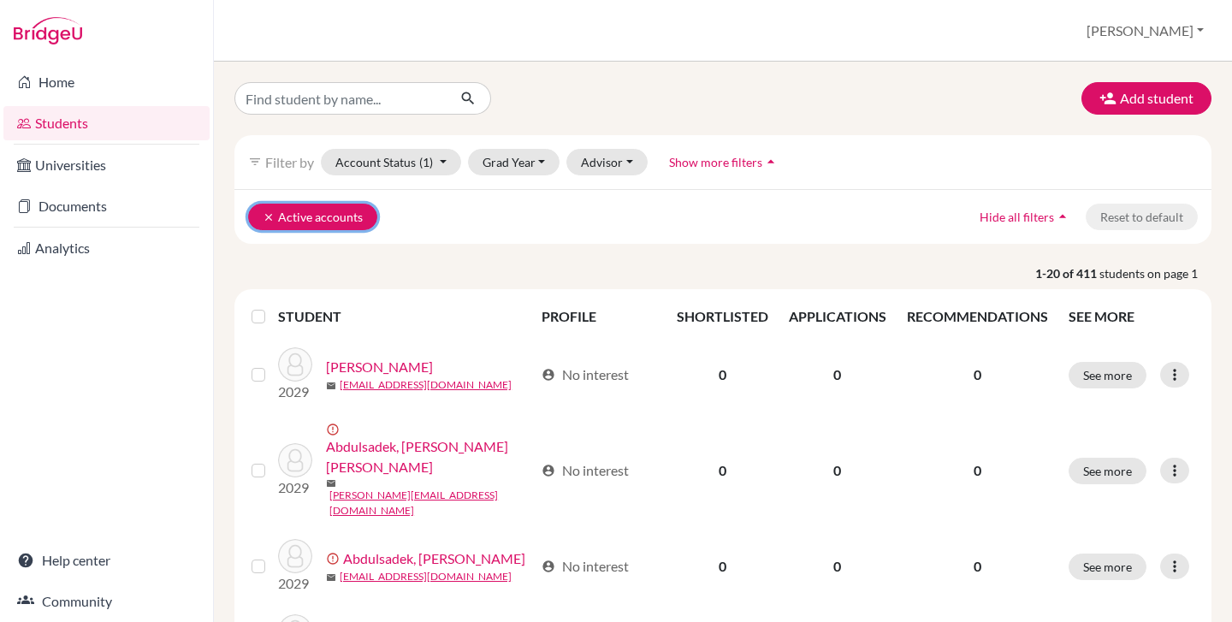
click at [264, 220] on icon "clear" at bounding box center [269, 217] width 12 height 12
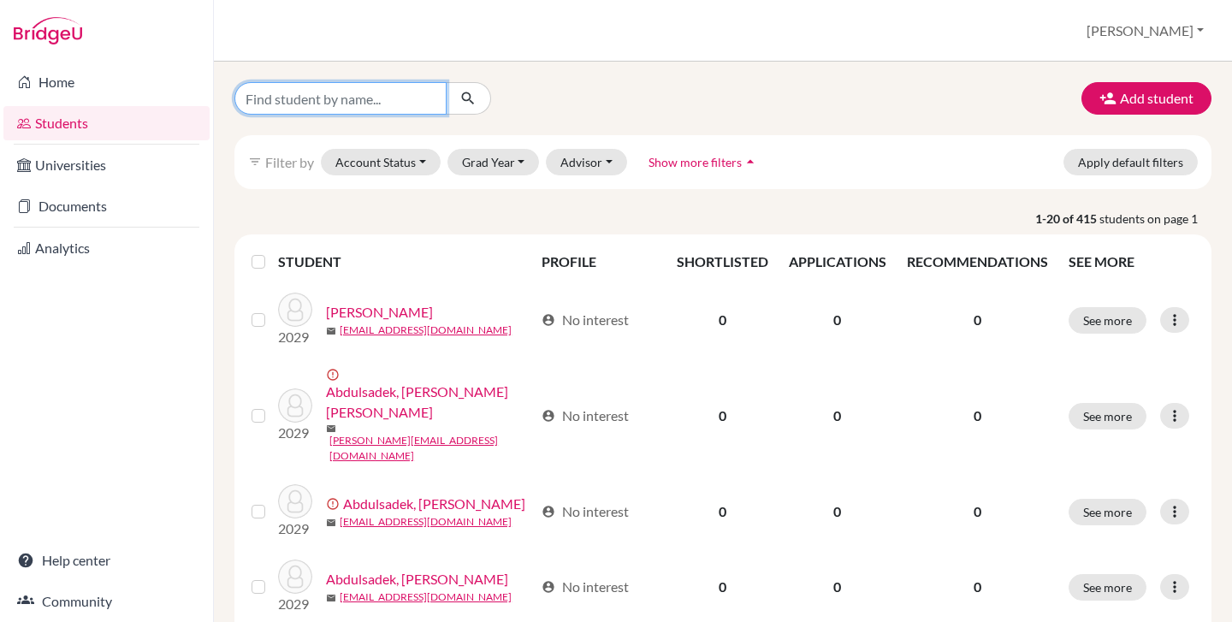
click at [311, 89] on input "Find student by name..." at bounding box center [340, 98] width 212 height 33
type input "darlin"
click button "submit" at bounding box center [468, 98] width 45 height 33
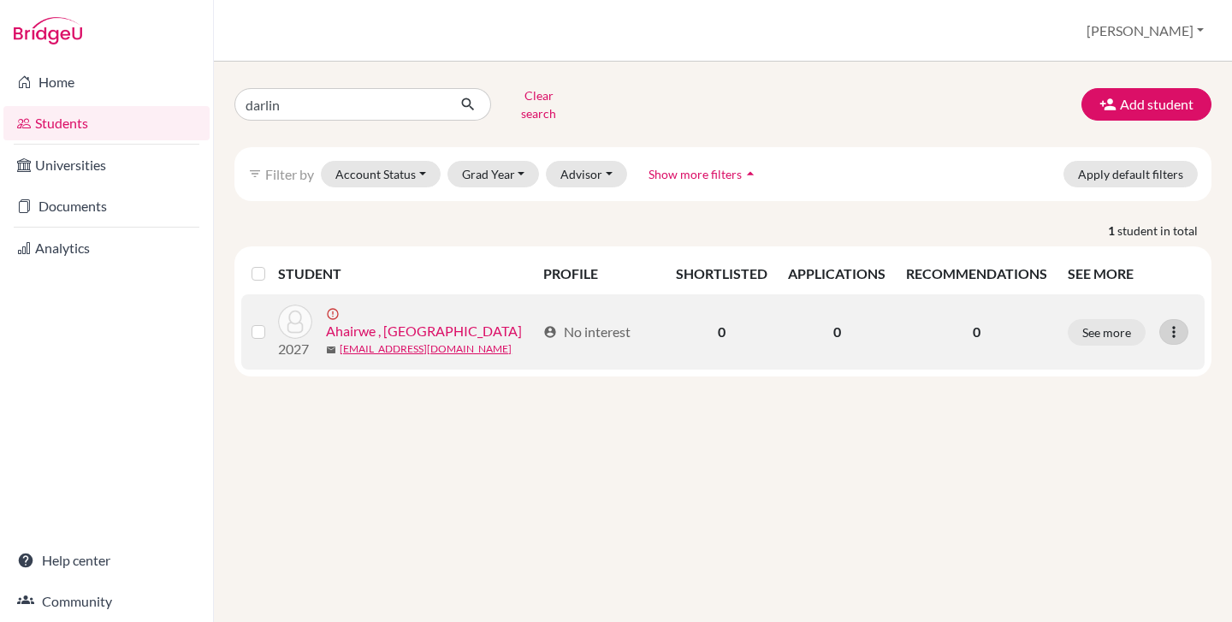
click at [1169, 323] on icon at bounding box center [1173, 331] width 17 height 17
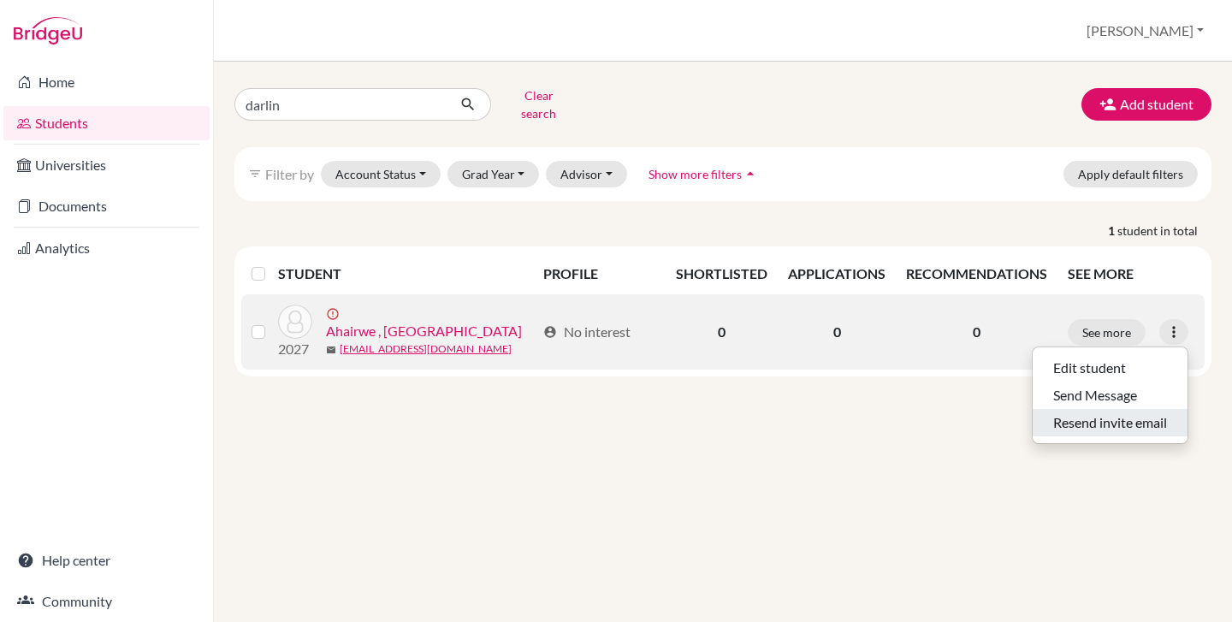
click at [1131, 409] on button "Resend invite email" at bounding box center [1110, 422] width 155 height 27
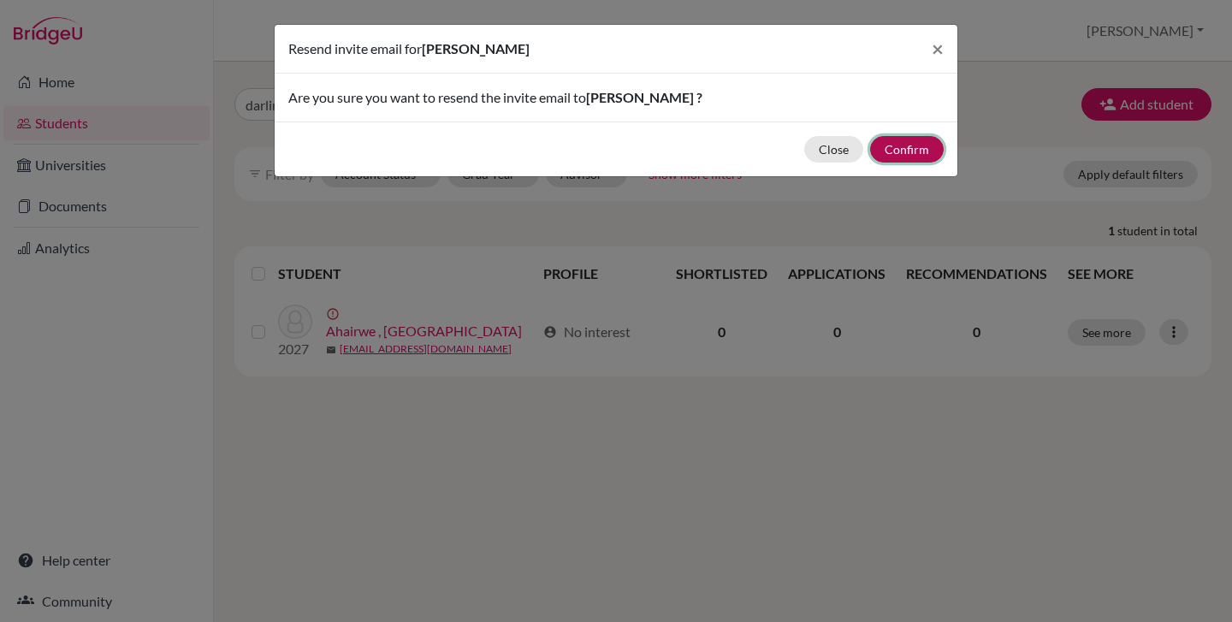
click at [897, 143] on button "Confirm" at bounding box center [907, 149] width 74 height 27
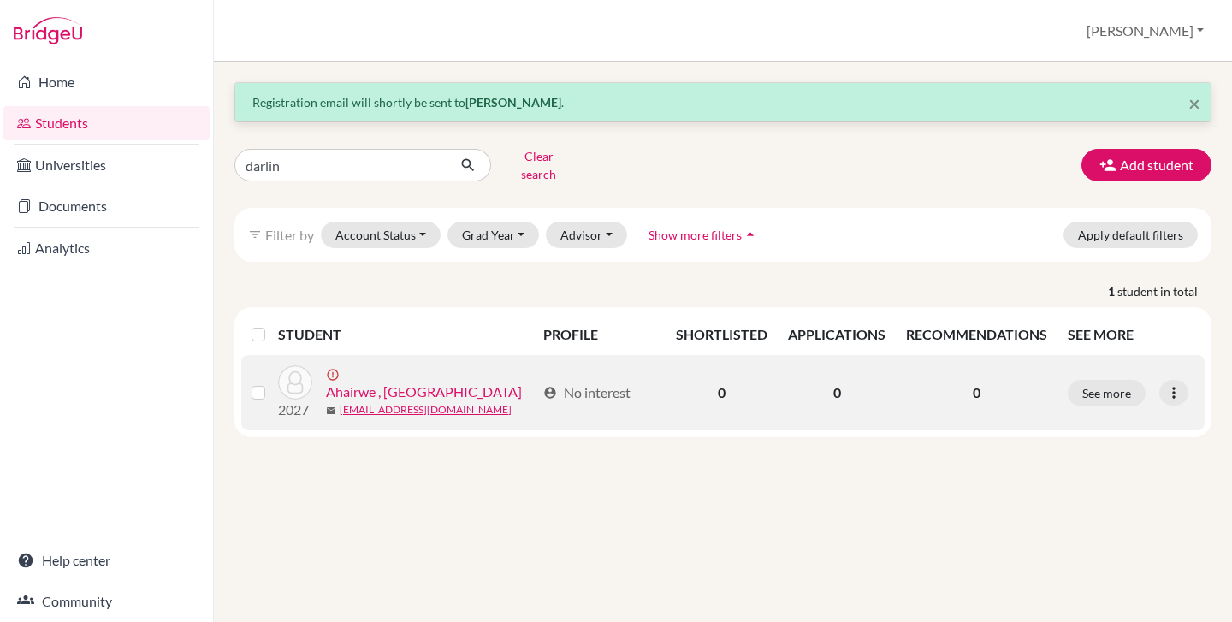
click at [359, 382] on link "Ahairwe , Darlin" at bounding box center [424, 392] width 196 height 21
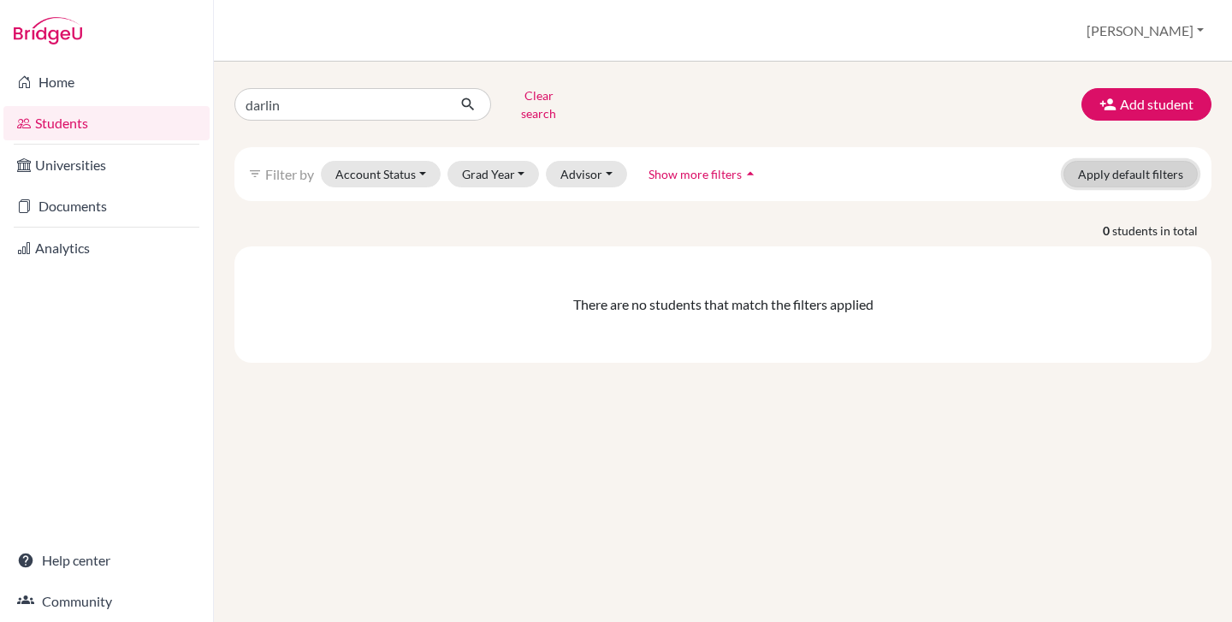
click at [1137, 161] on button "Apply default filters" at bounding box center [1131, 174] width 134 height 27
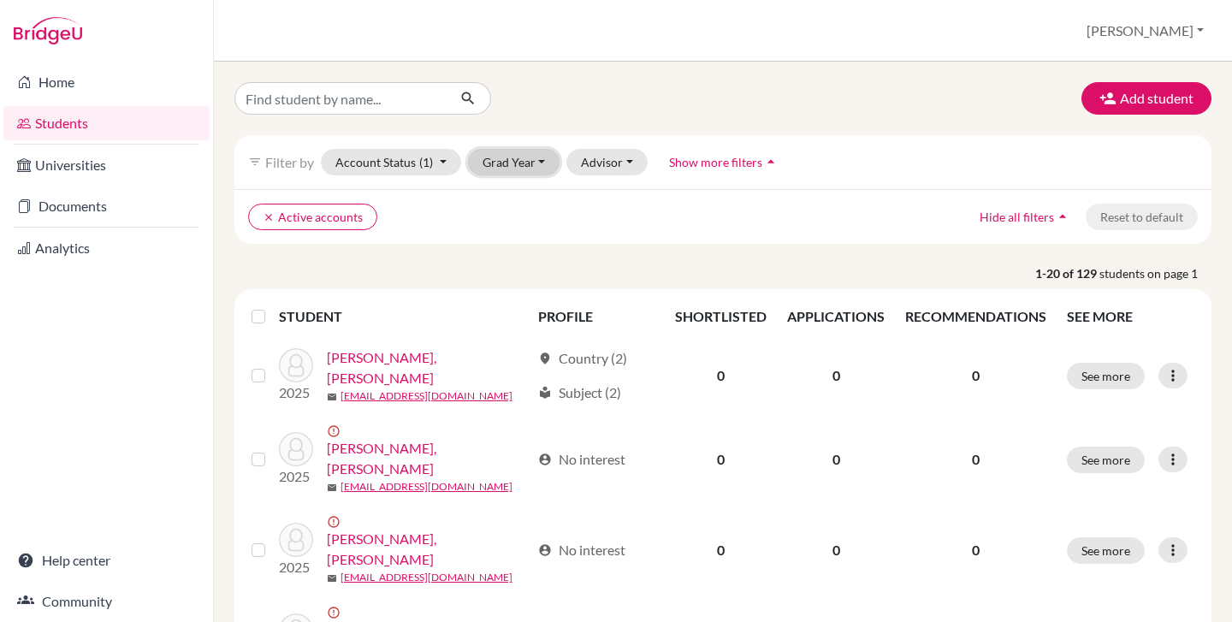
click at [513, 167] on button "Grad Year" at bounding box center [514, 162] width 92 height 27
click at [519, 137] on div "filter_list Filter by Account Status (1) Active accounts done Archived accounts…" at bounding box center [722, 162] width 977 height 54
click at [530, 109] on div at bounding box center [389, 98] width 335 height 33
